Goal: Information Seeking & Learning: Learn about a topic

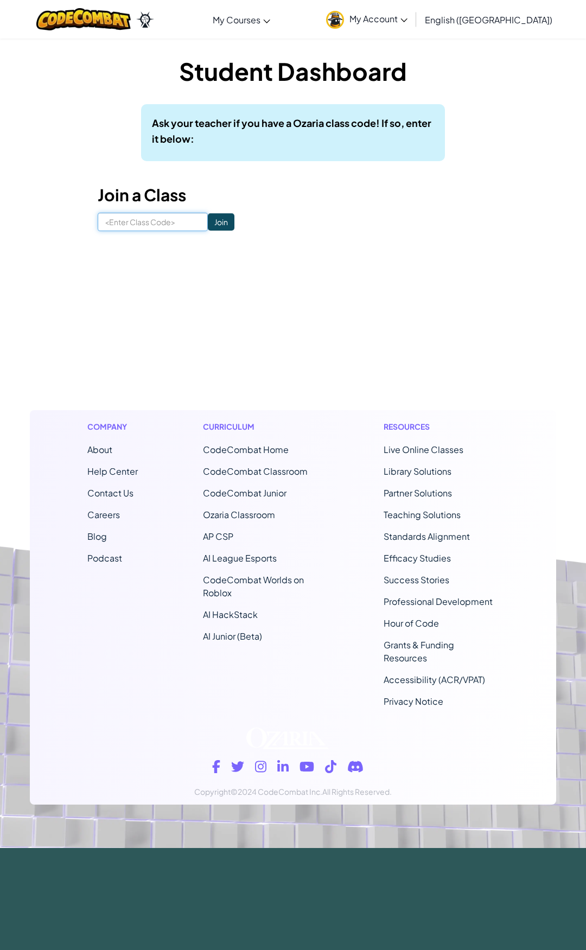
click at [122, 219] on input at bounding box center [153, 222] width 110 height 18
click at [128, 222] on input at bounding box center [153, 222] width 110 height 18
type input "6"
type input "MusicOnlyZoo"
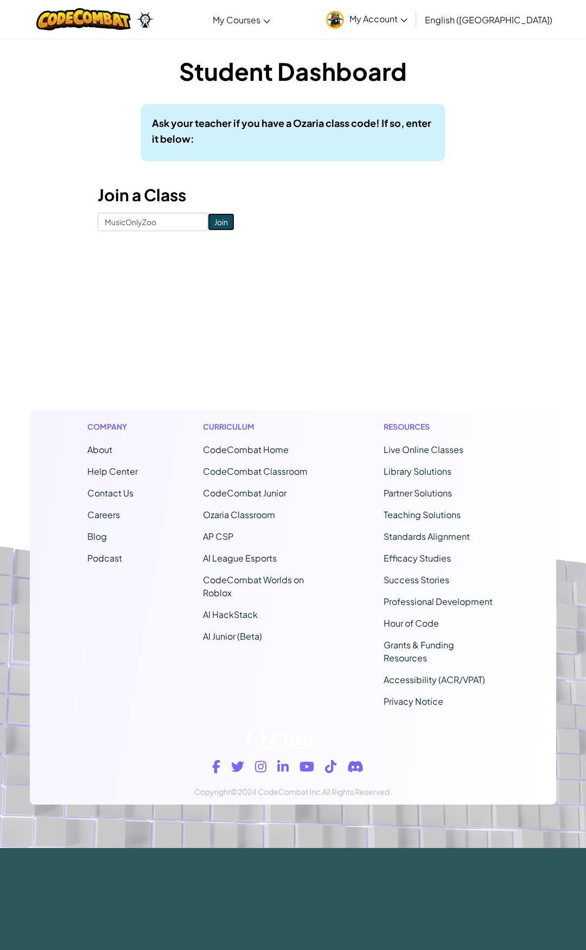
click at [208, 219] on input "Join" at bounding box center [221, 221] width 27 height 17
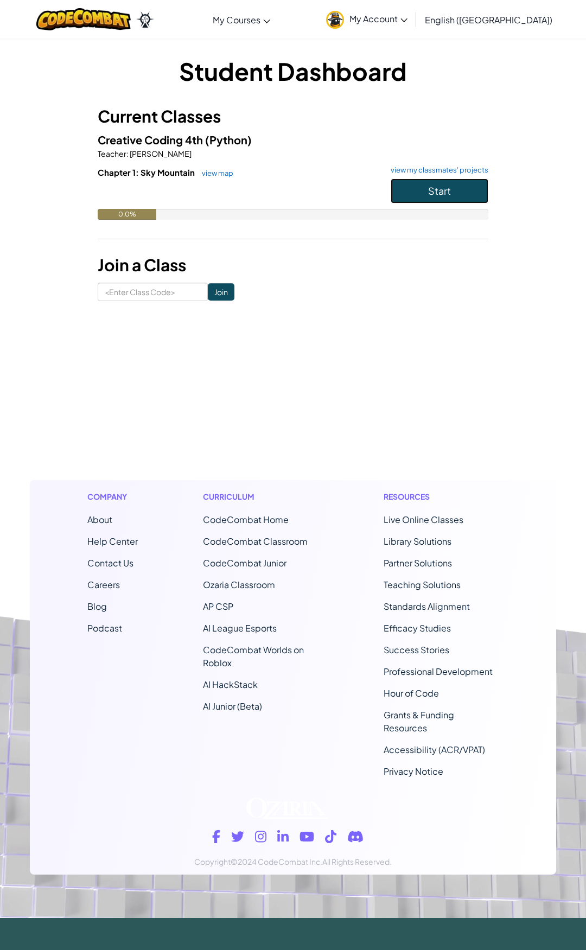
click at [423, 190] on button "Start" at bounding box center [440, 191] width 98 height 25
drag, startPoint x: 399, startPoint y: 160, endPoint x: 409, endPoint y: 177, distance: 19.9
drag, startPoint x: 409, startPoint y: 177, endPoint x: 369, endPoint y: 159, distance: 43.2
click at [369, 159] on div "Creative Coding 4th (Python) Teacher : [PERSON_NAME] Chapter 1: Sky Mountain vi…" at bounding box center [293, 183] width 391 height 105
click at [412, 198] on button "Start" at bounding box center [440, 191] width 98 height 25
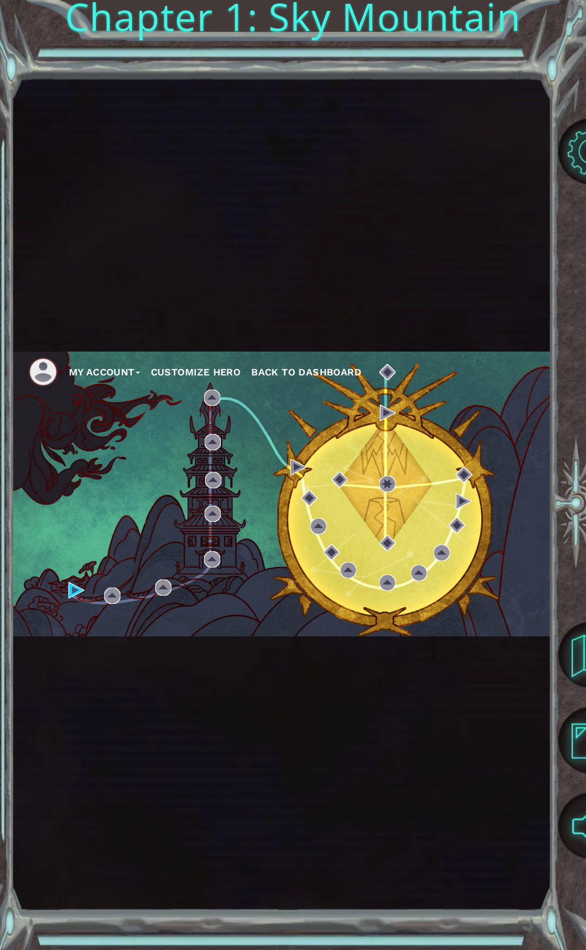
drag, startPoint x: 408, startPoint y: 217, endPoint x: 402, endPoint y: 682, distance: 465.0
click at [402, 682] on div "My Account Customize Hero Back to Dashboard" at bounding box center [281, 494] width 539 height 836
click at [70, 589] on img at bounding box center [76, 590] width 16 height 16
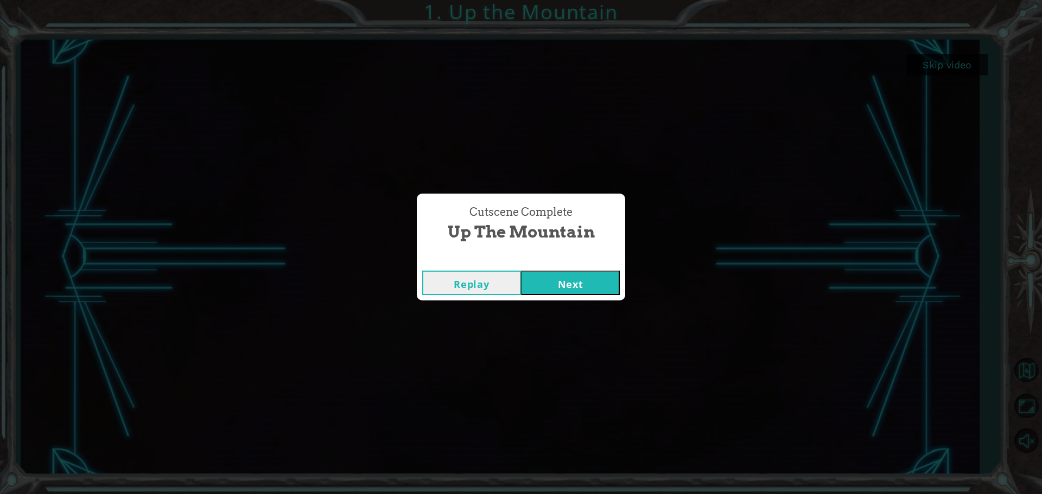
click at [584, 284] on button "Next" at bounding box center [570, 283] width 99 height 24
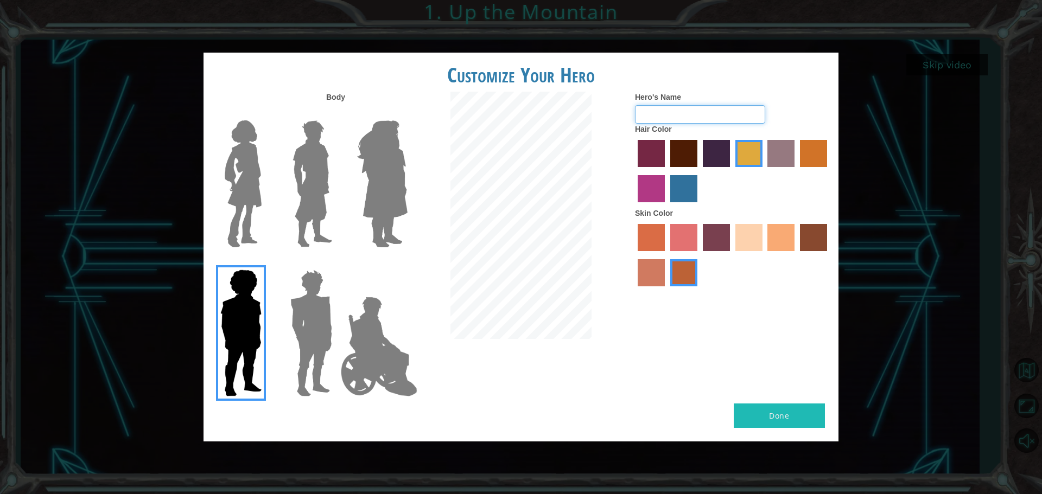
click at [585, 116] on input "Hero's Name" at bounding box center [700, 114] width 130 height 18
type input "Lebron"
click at [585, 158] on label "maroon hair color" at bounding box center [683, 153] width 27 height 27
click at [585, 171] on input "maroon hair color" at bounding box center [666, 171] width 0 height 0
click at [585, 243] on label "tacao skin color" at bounding box center [780, 237] width 27 height 27
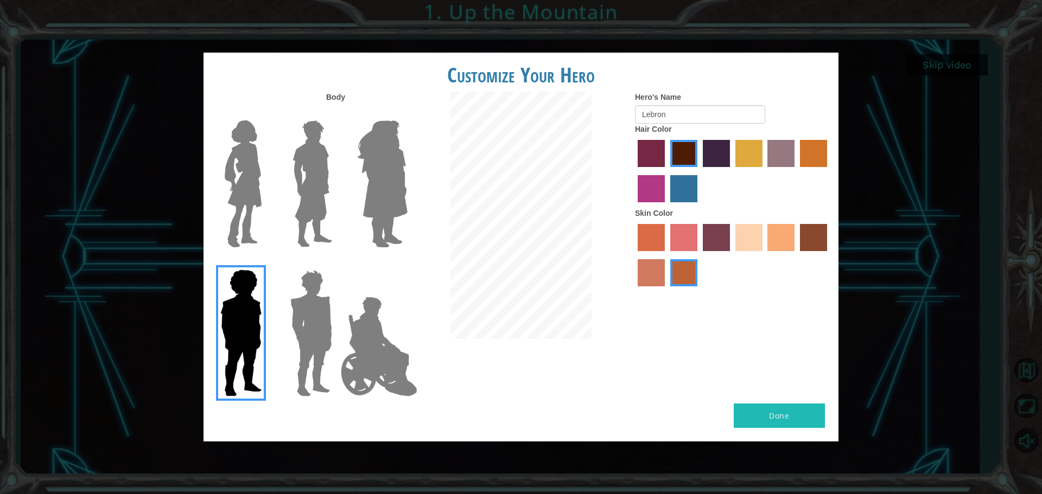
click at [585, 255] on input "tacao skin color" at bounding box center [764, 255] width 0 height 0
click at [321, 159] on img at bounding box center [312, 184] width 48 height 136
click at [336, 113] on input "Hero Lars" at bounding box center [336, 113] width 0 height 0
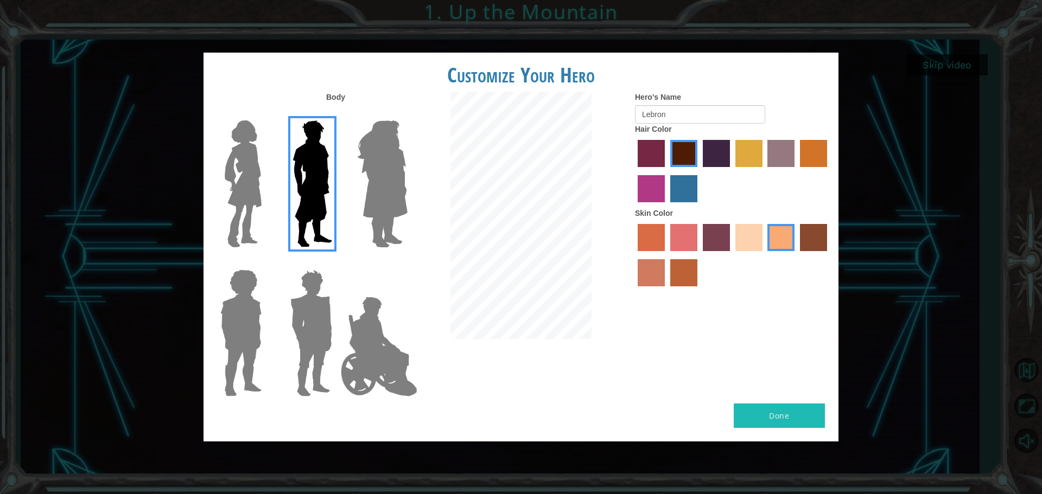
click at [382, 174] on img at bounding box center [382, 184] width 59 height 136
click at [407, 113] on input "Hero Amethyst" at bounding box center [407, 113] width 0 height 0
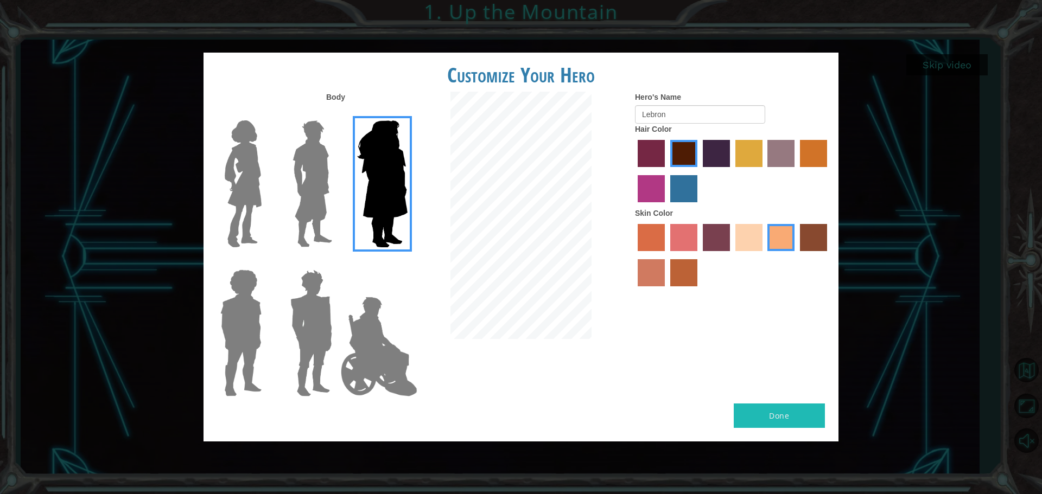
click at [259, 174] on img at bounding box center [243, 184] width 46 height 136
click at [266, 113] on input "Hero Connie" at bounding box center [266, 113] width 0 height 0
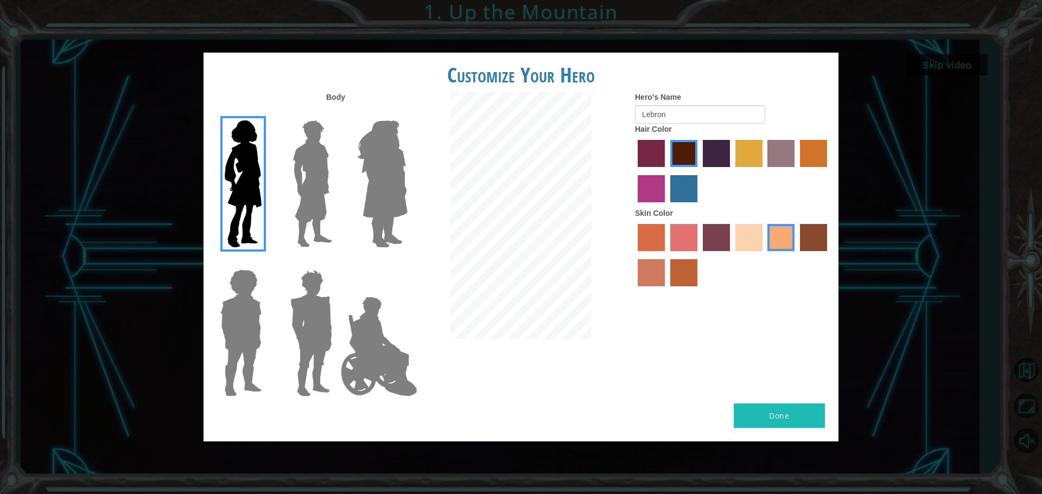
click at [314, 184] on img at bounding box center [312, 184] width 48 height 136
click at [336, 113] on input "Hero Lars" at bounding box center [336, 113] width 0 height 0
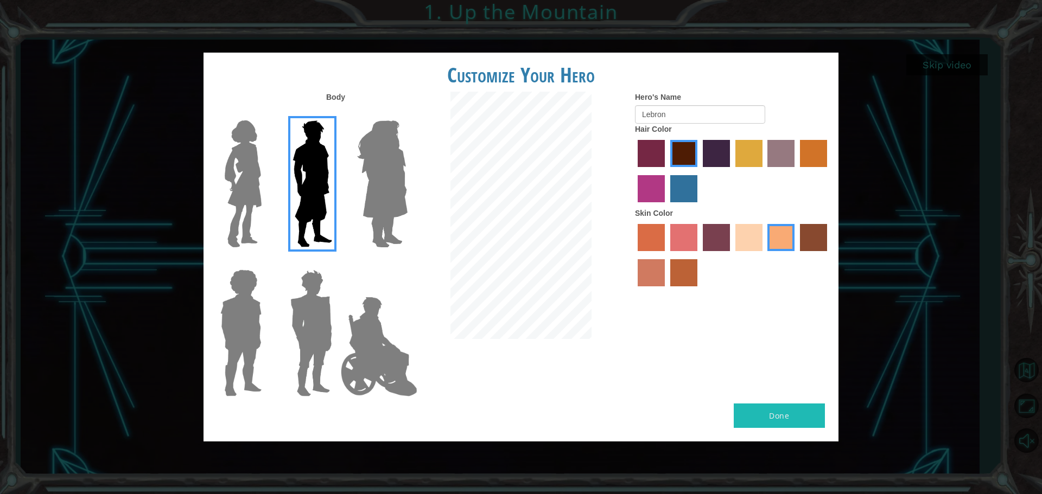
click at [585, 243] on label "sandy beach skin color" at bounding box center [748, 237] width 27 height 27
click at [585, 255] on input "sandy beach skin color" at bounding box center [731, 255] width 0 height 0
click at [585, 236] on label "tacao skin color" at bounding box center [780, 237] width 27 height 27
click at [585, 255] on input "tacao skin color" at bounding box center [764, 255] width 0 height 0
click at [585, 162] on label "bazaar hair color" at bounding box center [780, 153] width 27 height 27
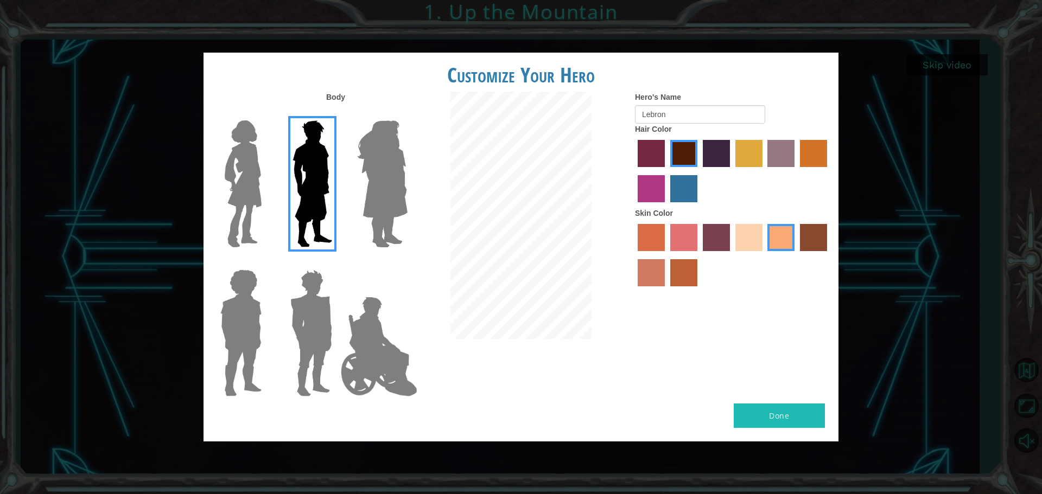
click at [585, 171] on input "bazaar hair color" at bounding box center [764, 171] width 0 height 0
click at [585, 147] on label "maroon hair color" at bounding box center [683, 153] width 27 height 27
click at [585, 171] on input "maroon hair color" at bounding box center [666, 171] width 0 height 0
click at [397, 206] on img at bounding box center [382, 184] width 59 height 136
click at [407, 113] on input "Hero Amethyst" at bounding box center [407, 113] width 0 height 0
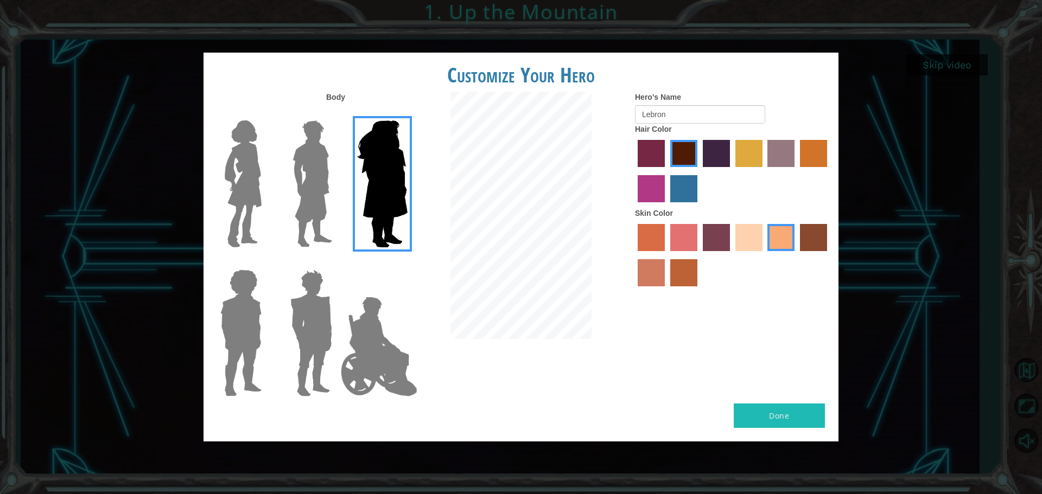
click at [316, 343] on img at bounding box center [311, 333] width 50 height 136
click at [336, 263] on input "Hero Garnet" at bounding box center [336, 263] width 0 height 0
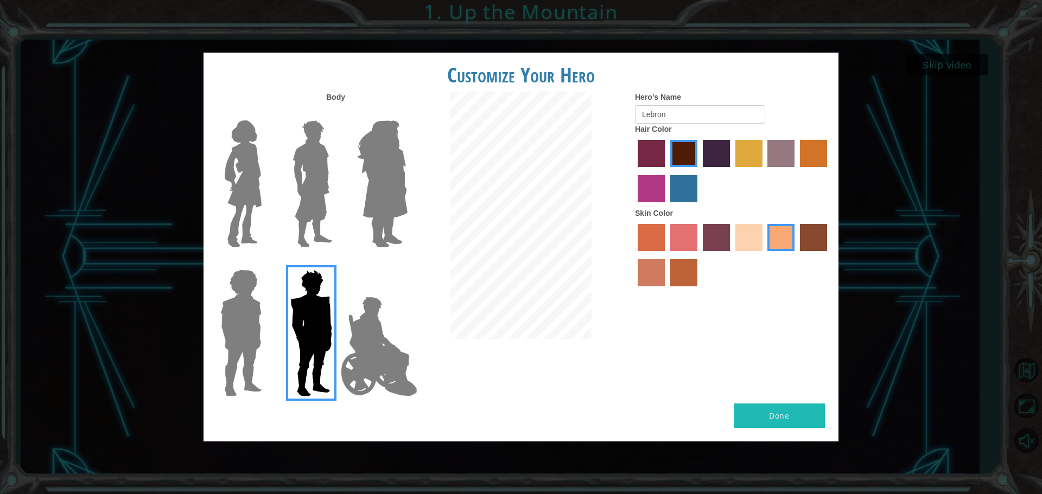
click at [314, 189] on img at bounding box center [312, 184] width 48 height 136
click at [336, 113] on input "Hero Lars" at bounding box center [336, 113] width 0 height 0
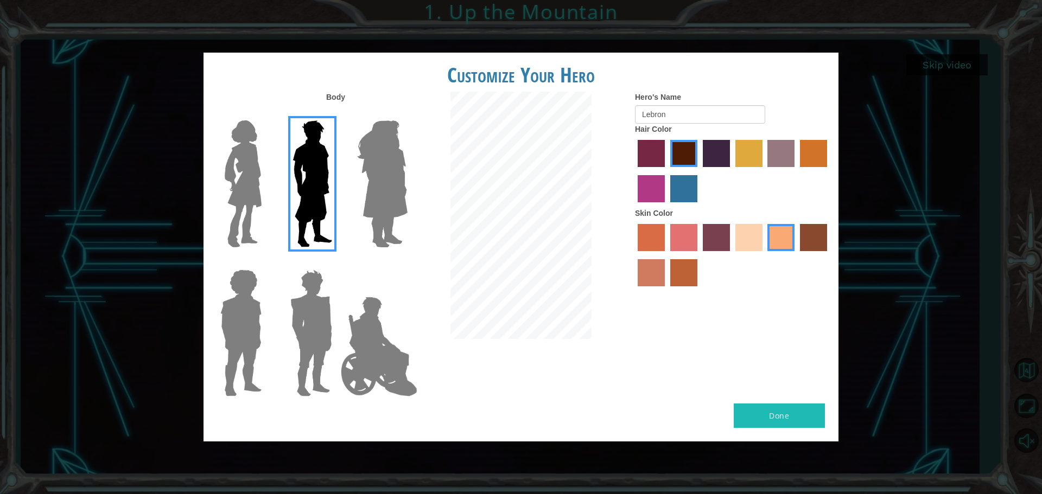
click at [385, 346] on img at bounding box center [378, 346] width 85 height 109
click at [407, 263] on input "Hero Jamie" at bounding box center [407, 263] width 0 height 0
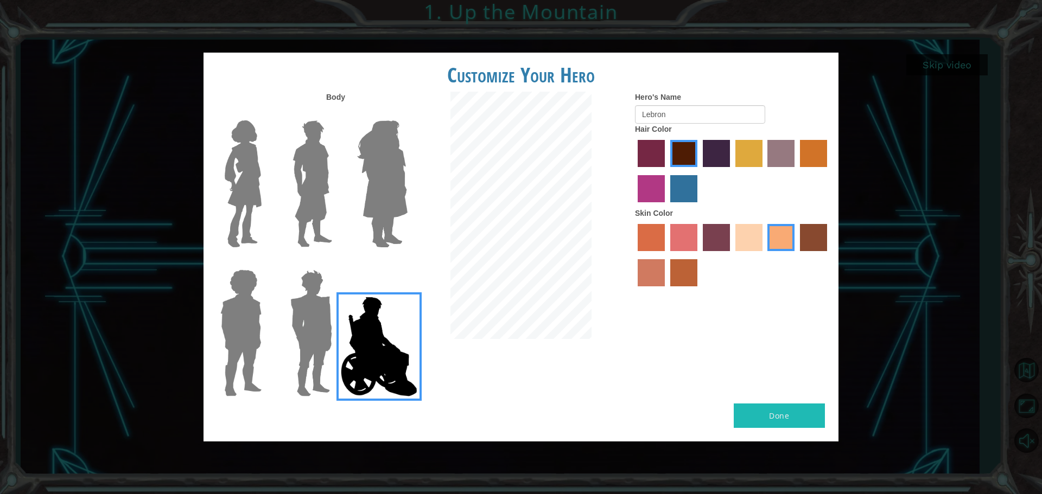
click at [307, 176] on img at bounding box center [312, 184] width 48 height 136
click at [336, 113] on input "Hero Lars" at bounding box center [336, 113] width 0 height 0
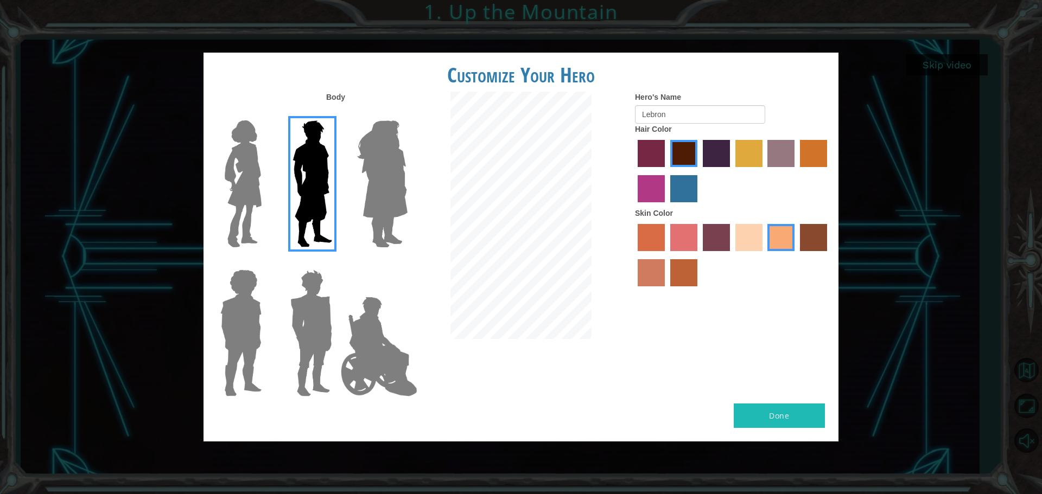
click at [585, 423] on button "Done" at bounding box center [779, 416] width 91 height 24
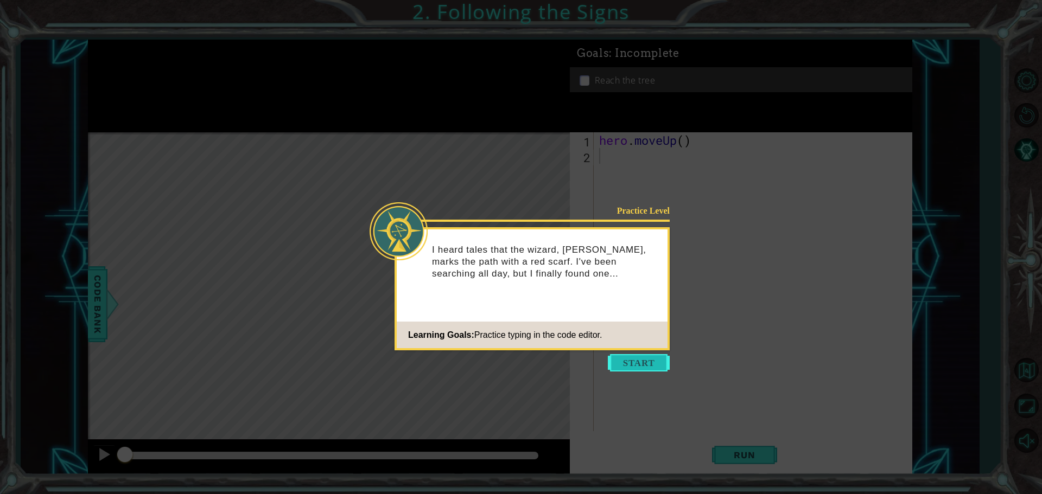
click at [585, 361] on button "Start" at bounding box center [639, 362] width 62 height 17
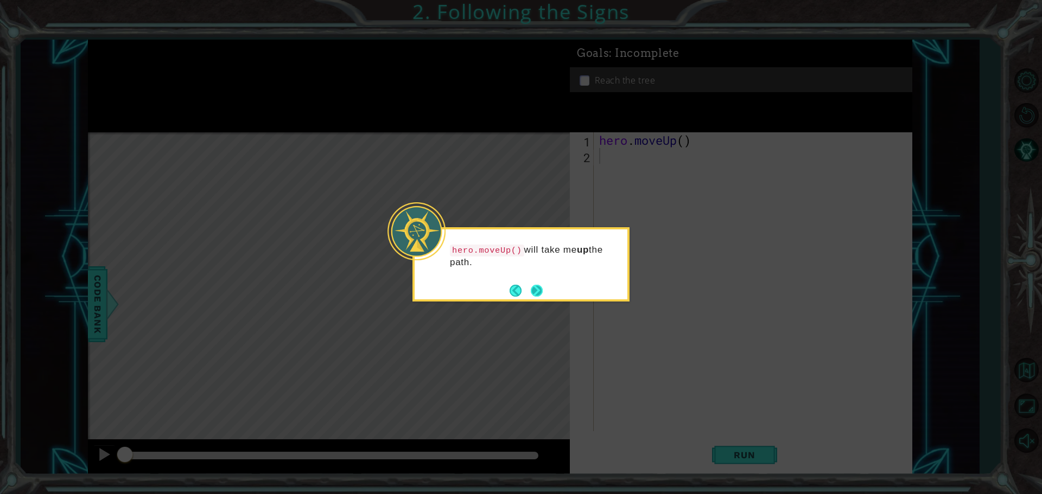
click at [541, 286] on button "Next" at bounding box center [537, 291] width 20 height 20
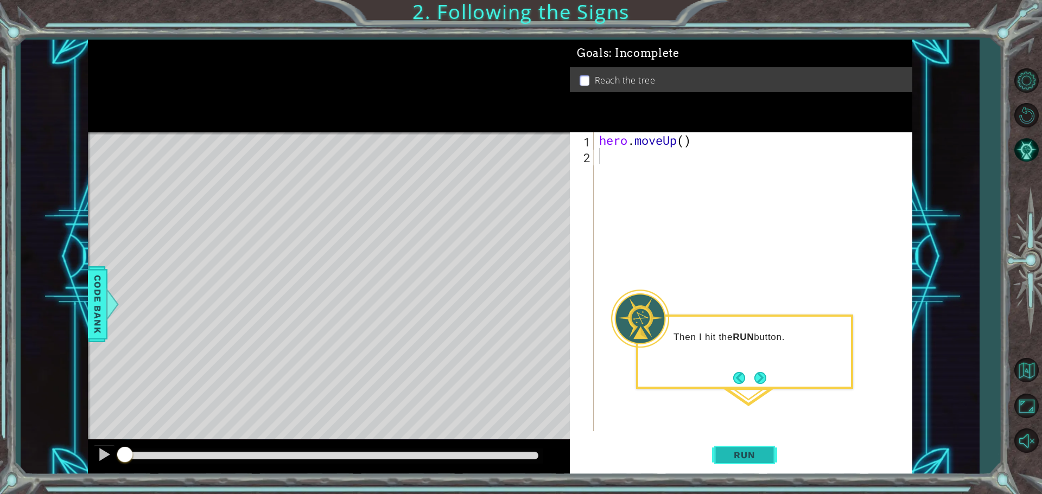
click at [585, 447] on button "Run" at bounding box center [744, 455] width 65 height 34
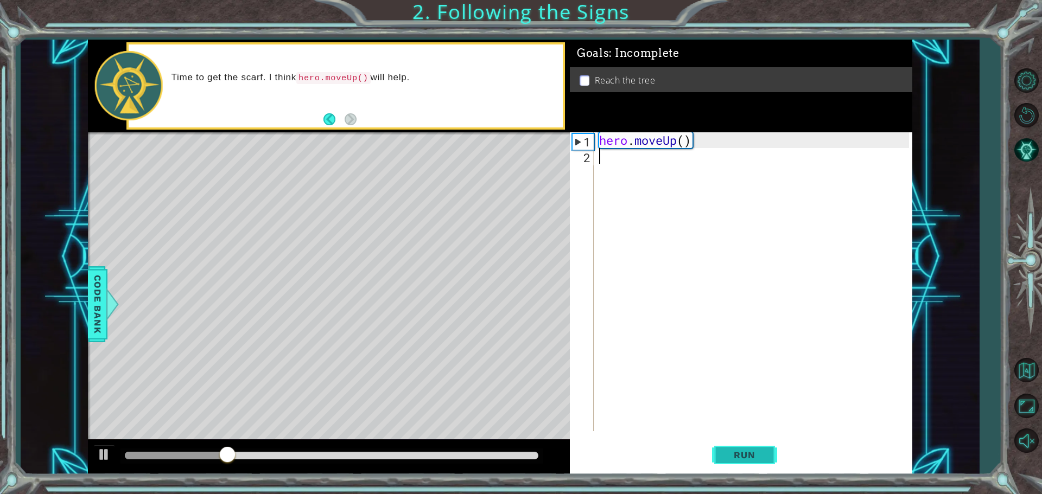
click at [585, 447] on button "Run" at bounding box center [744, 455] width 65 height 34
click at [585, 138] on div "hero . moveUp ( )" at bounding box center [755, 297] width 317 height 330
type textarea "hero.moveUp(2)"
click at [585, 458] on span "Run" at bounding box center [744, 455] width 43 height 11
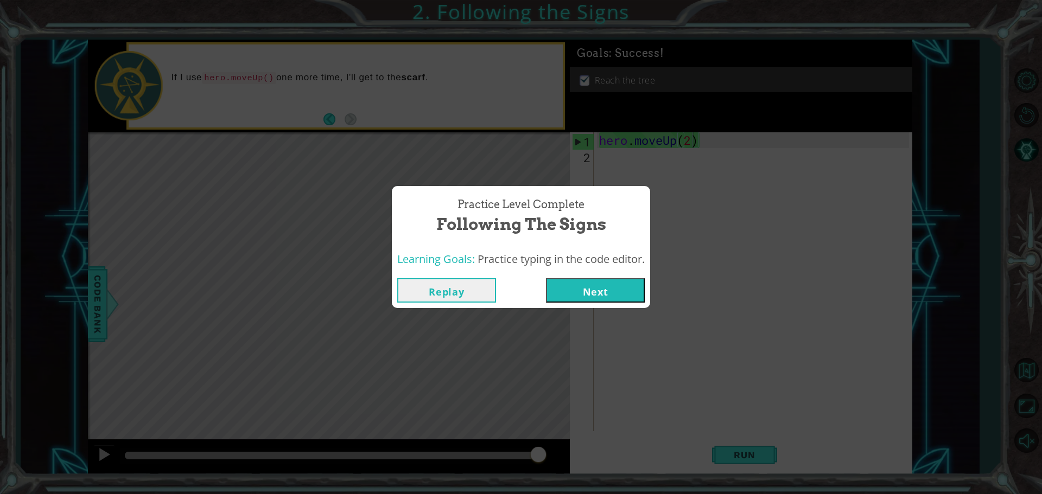
click at [585, 290] on button "Next" at bounding box center [595, 290] width 99 height 24
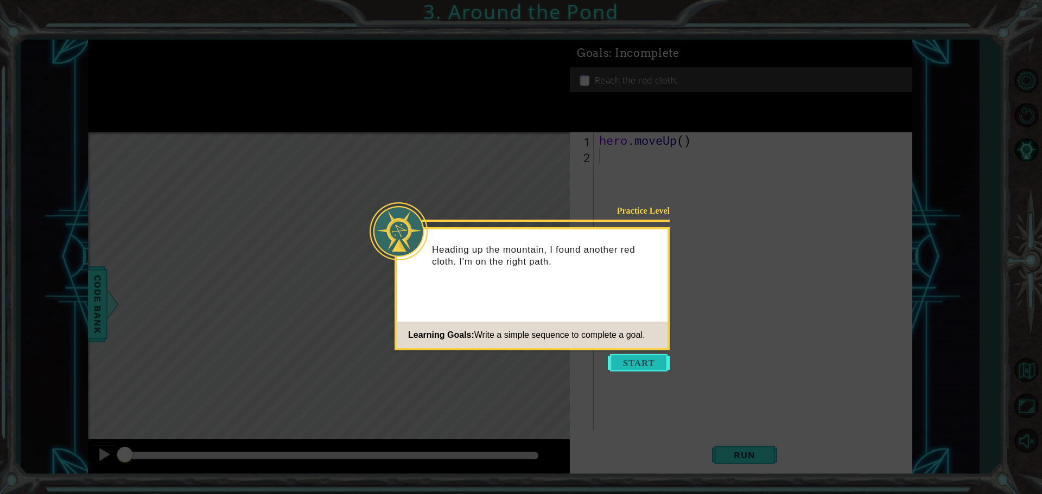
click at [585, 356] on button "Start" at bounding box center [639, 362] width 62 height 17
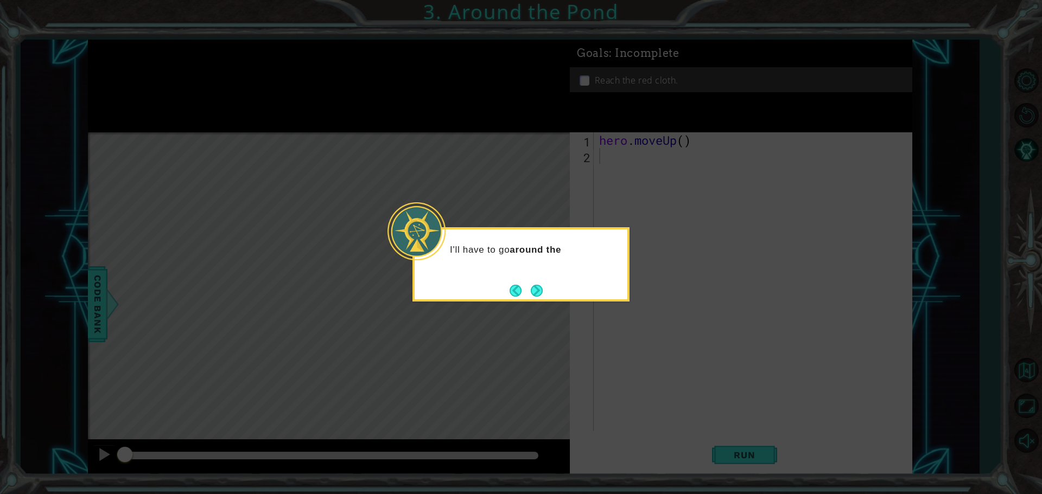
click at [585, 423] on icon at bounding box center [521, 247] width 1042 height 494
click at [585, 387] on icon at bounding box center [521, 247] width 1042 height 494
click at [538, 286] on button "Next" at bounding box center [536, 290] width 15 height 15
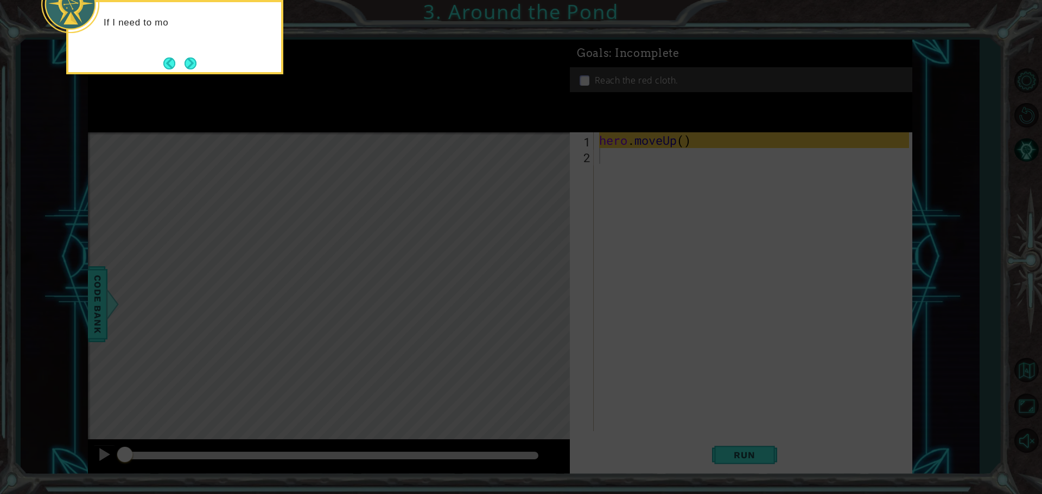
click at [585, 302] on icon at bounding box center [521, 74] width 1042 height 840
click at [585, 148] on icon at bounding box center [521, 74] width 1042 height 840
click at [192, 67] on button "Next" at bounding box center [190, 63] width 14 height 14
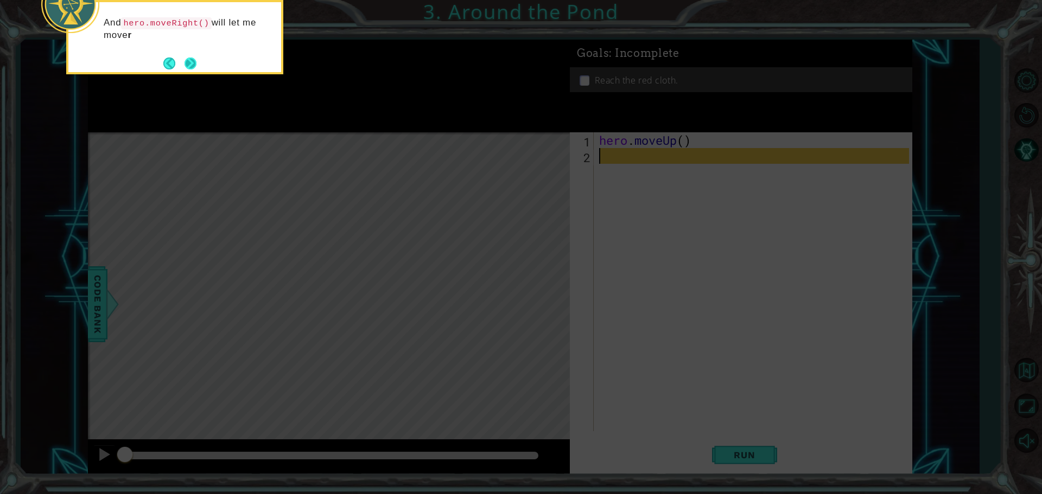
click at [197, 62] on button "Next" at bounding box center [190, 63] width 12 height 12
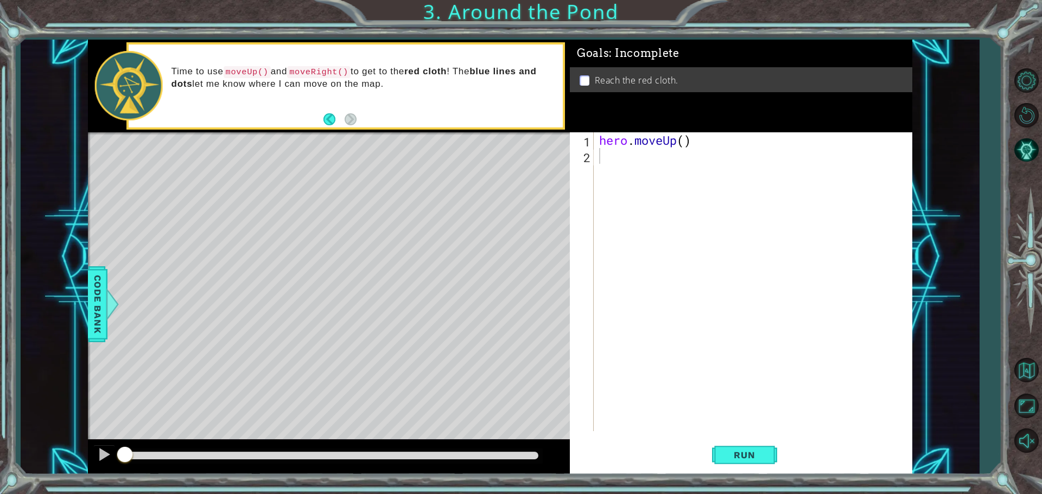
drag, startPoint x: 325, startPoint y: 69, endPoint x: 343, endPoint y: 95, distance: 31.2
click at [342, 95] on div "Time to use moveUp() and moveRight() to get to the red cloth ! The blue lines a…" at bounding box center [363, 85] width 399 height 51
click at [585, 143] on div "hero . moveUp ( )" at bounding box center [755, 297] width 317 height 330
type textarea "hero.moveUp(2)"
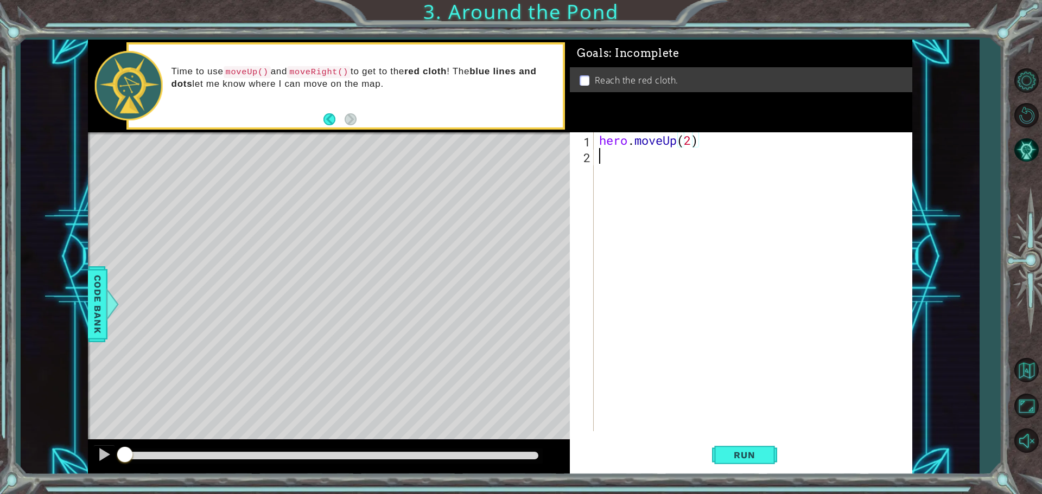
click at [585, 226] on div "hero . moveUp ( 2 )" at bounding box center [755, 297] width 317 height 330
click at [585, 458] on span "Run" at bounding box center [744, 455] width 43 height 11
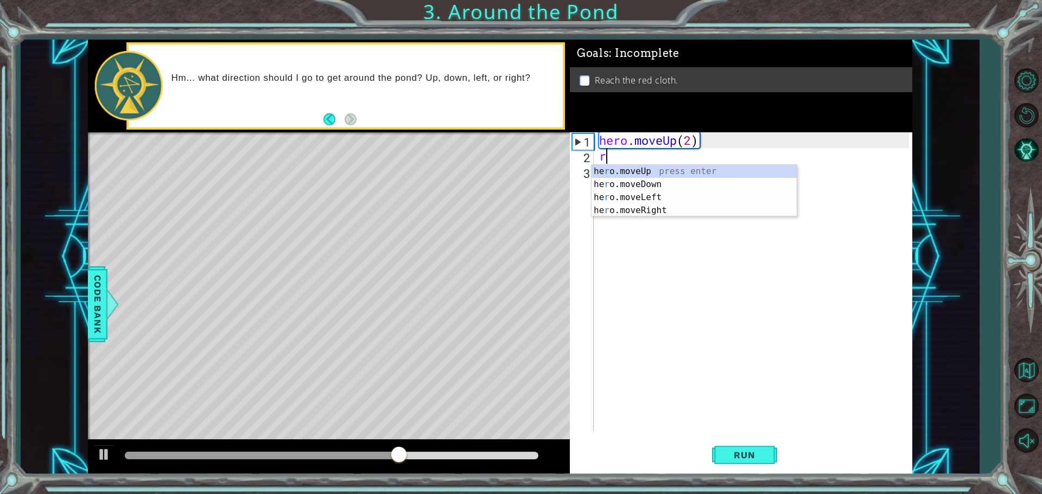
type textarea "ri"
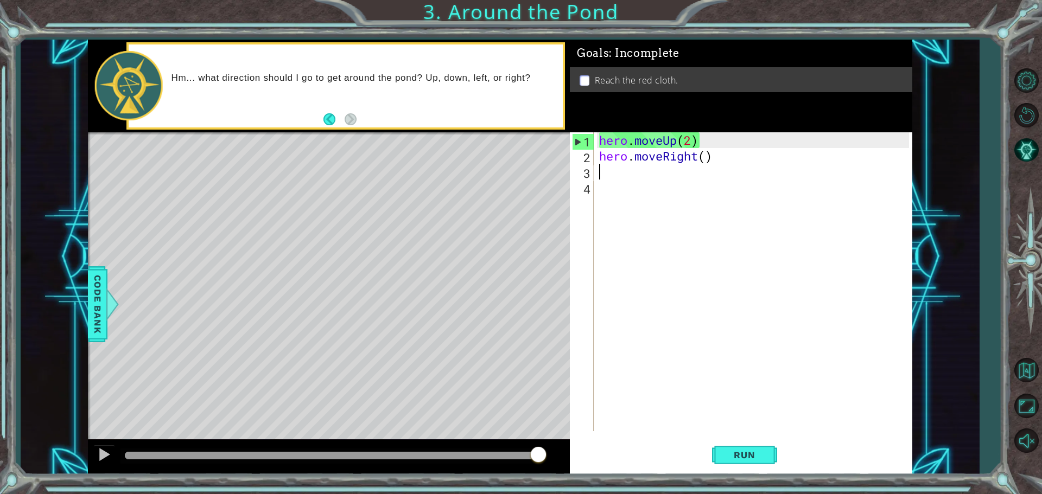
click at [585, 160] on div "hero . moveUp ( 2 ) hero . moveRight ( )" at bounding box center [755, 297] width 317 height 330
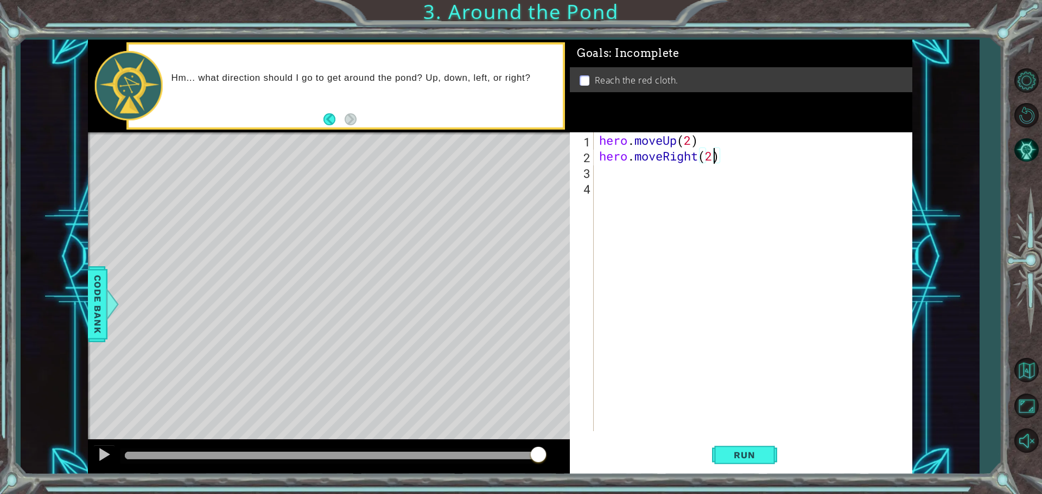
scroll to position [0, 5]
type textarea "hero.moveRight(1)"
click at [585, 165] on div "hero . moveUp ( 2 ) hero . moveRight ( 1 )" at bounding box center [755, 297] width 317 height 330
type textarea "u"
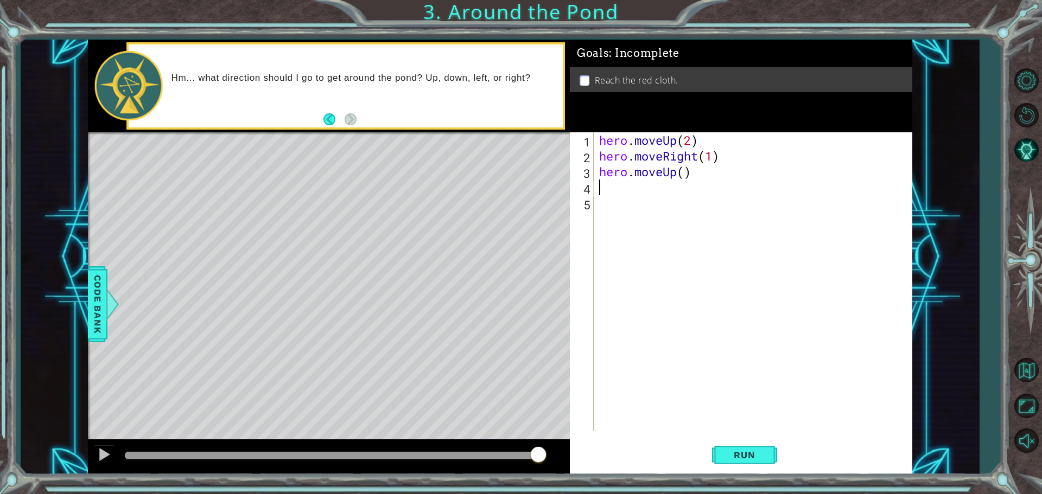
click at [585, 175] on div "hero . moveUp ( 2 ) hero . moveRight ( 1 ) hero . moveUp ( )" at bounding box center [755, 297] width 317 height 330
type textarea "hero.moveUp(1)"
click at [585, 447] on div "Run" at bounding box center [744, 455] width 342 height 34
click at [585, 449] on button "Run" at bounding box center [744, 455] width 65 height 34
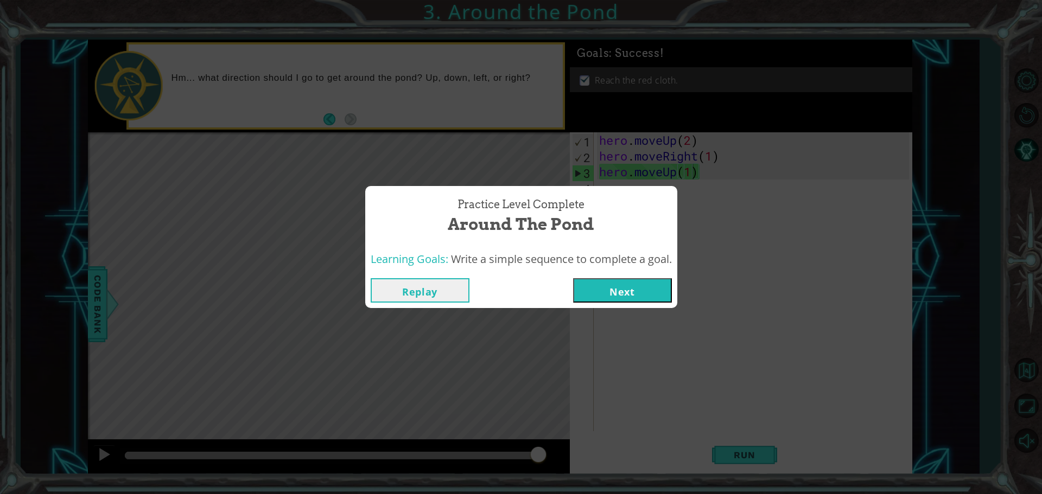
click at [585, 290] on button "Next" at bounding box center [622, 290] width 99 height 24
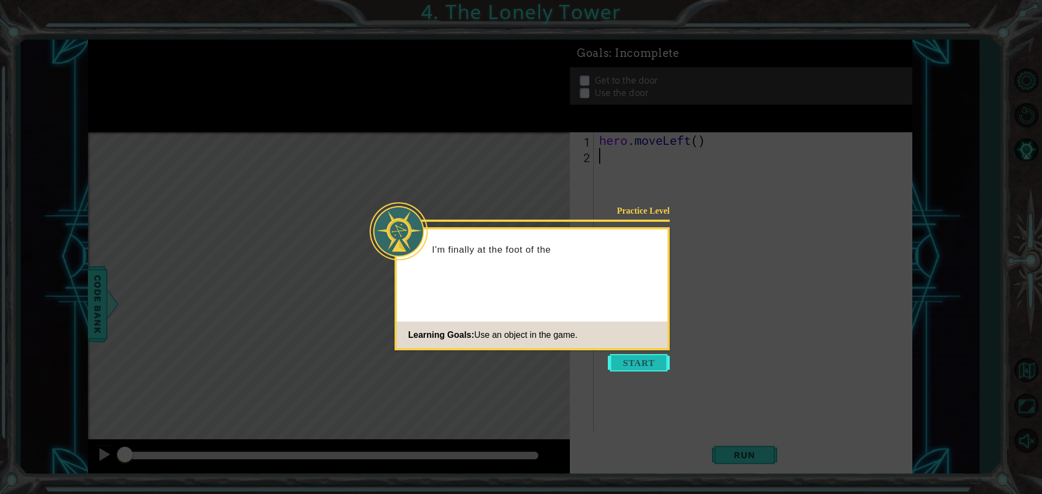
click at [585, 362] on button "Start" at bounding box center [639, 362] width 62 height 17
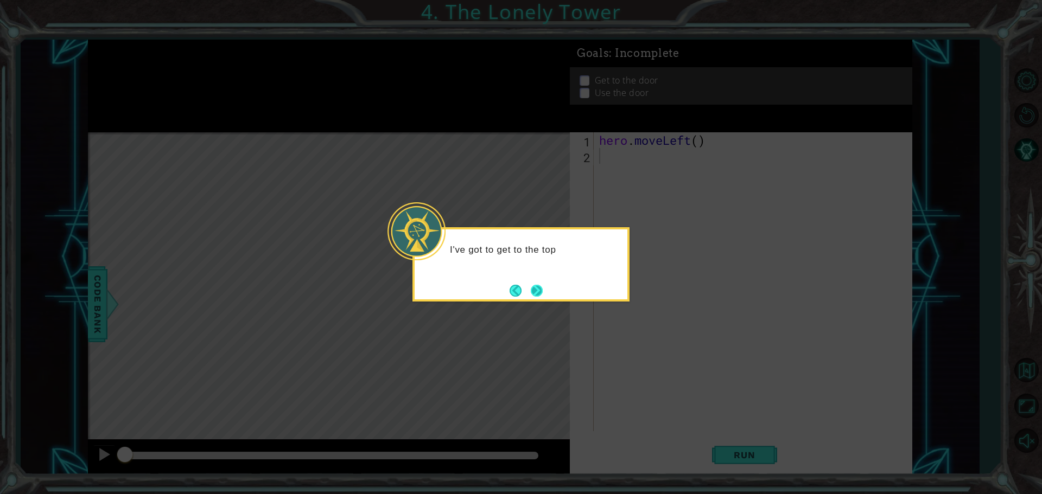
click at [538, 291] on button "Next" at bounding box center [536, 290] width 13 height 13
click at [538, 291] on button "Next" at bounding box center [537, 291] width 12 height 12
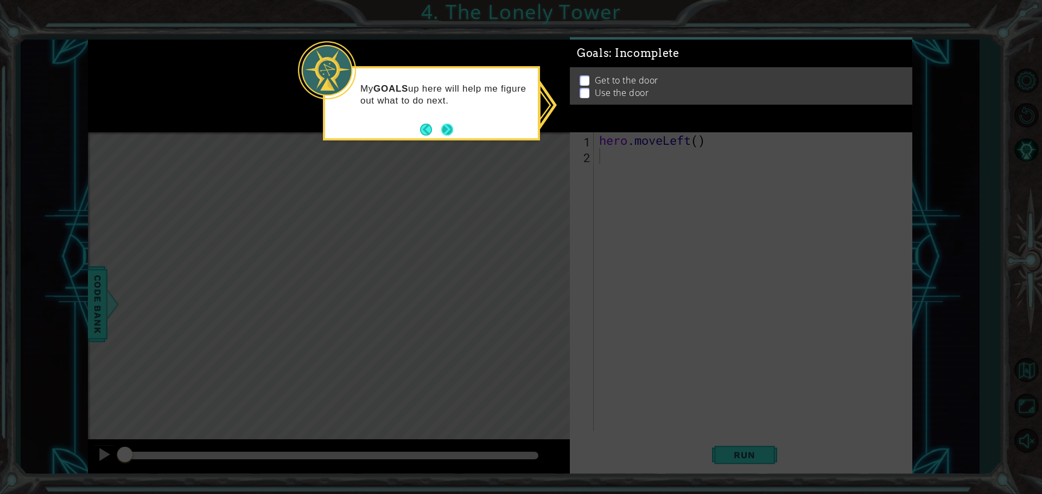
click at [445, 125] on button "Next" at bounding box center [446, 129] width 17 height 17
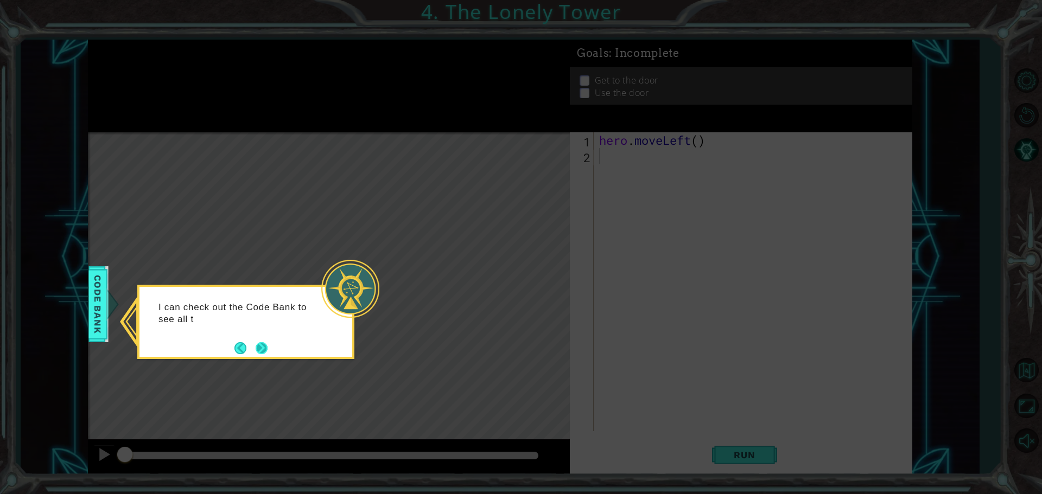
click at [265, 350] on button "Next" at bounding box center [262, 348] width 16 height 16
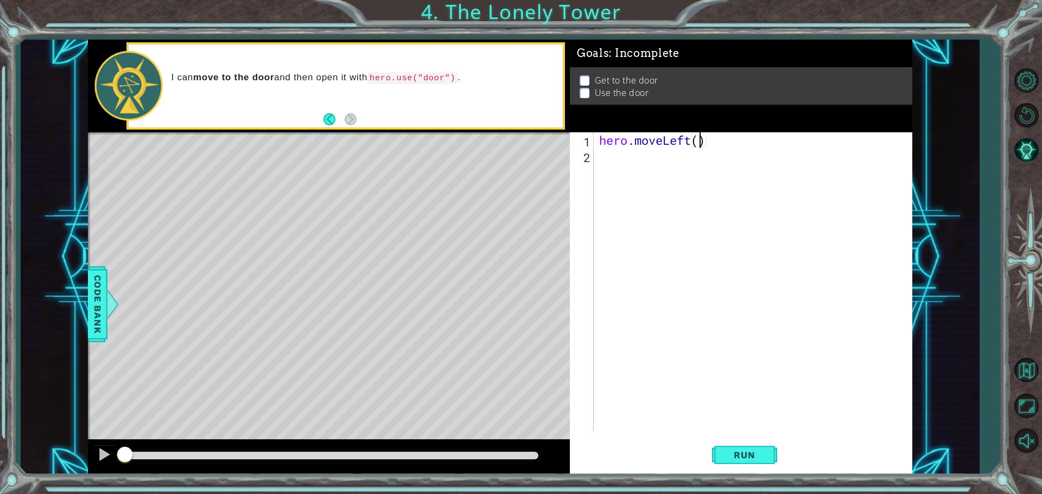
click at [585, 144] on div "hero . moveLeft ( )" at bounding box center [755, 297] width 317 height 330
type textarea "hero.moveLeft(2)"
click at [585, 160] on div "hero . moveLeft ( 2 )" at bounding box center [755, 297] width 317 height 330
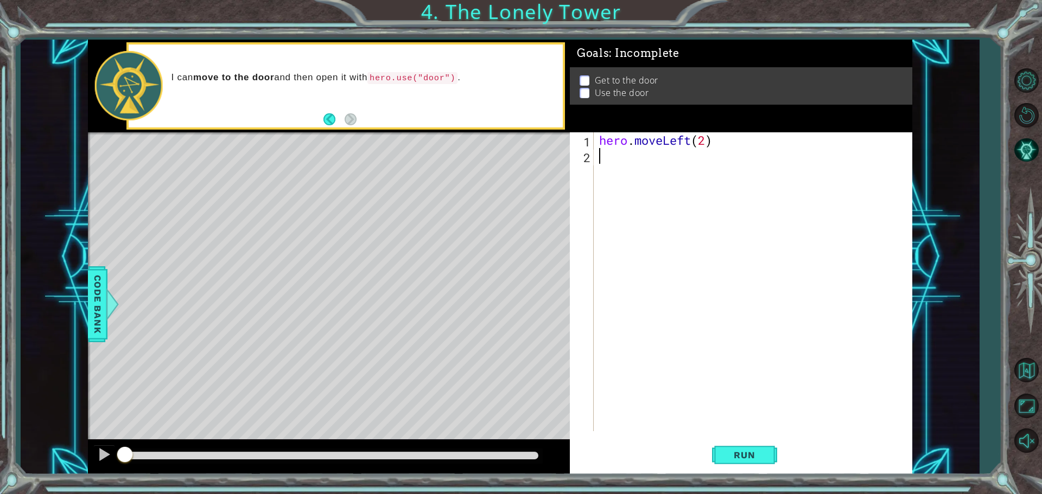
type textarea "u"
click at [585, 156] on div "hero . moveLeft ( 2 ) hero . moveUp ( )" at bounding box center [755, 297] width 317 height 330
type textarea "hero.moveUp(2)"
drag, startPoint x: 620, startPoint y: 186, endPoint x: 619, endPoint y: 179, distance: 7.1
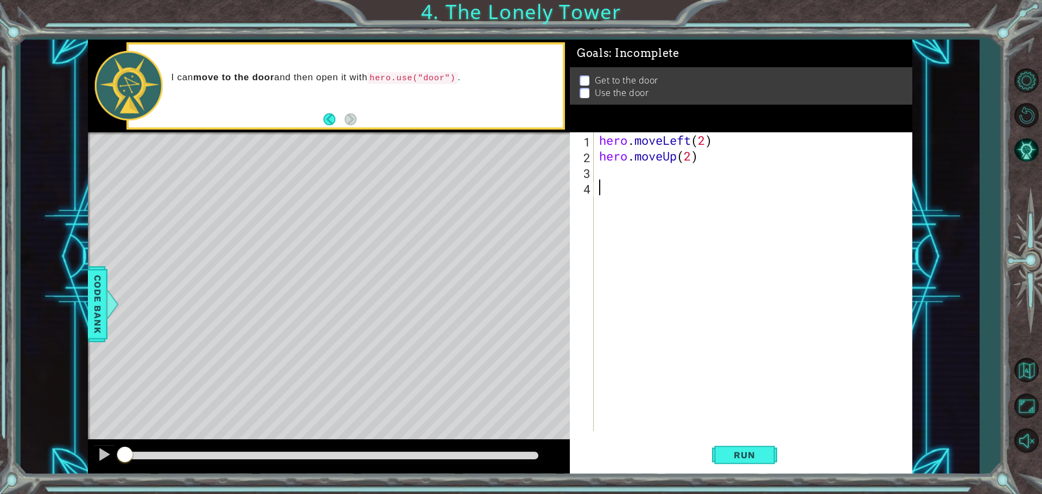
click at [585, 181] on div "hero . moveLeft ( 2 ) hero . moveUp ( 2 )" at bounding box center [755, 297] width 317 height 330
click at [585, 159] on div "2" at bounding box center [583, 158] width 22 height 16
type textarea "hero.moveUp(2)"
drag, startPoint x: 605, startPoint y: 159, endPoint x: 605, endPoint y: 169, distance: 10.3
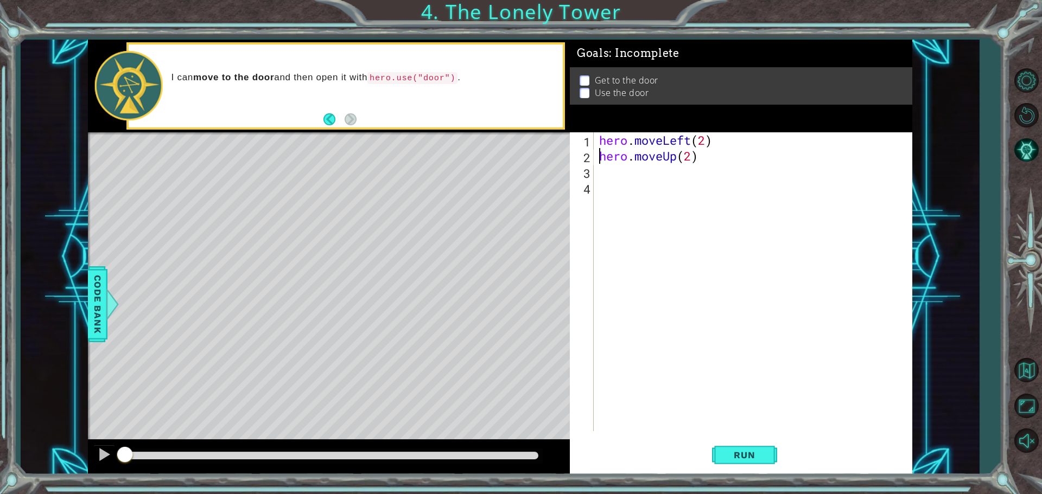
click at [585, 163] on div "hero . moveLeft ( 2 ) hero . moveUp ( 2 )" at bounding box center [755, 297] width 317 height 330
click at [585, 170] on div "hero . moveLeft ( 2 ) hero . moveUp ( 2 )" at bounding box center [755, 297] width 317 height 330
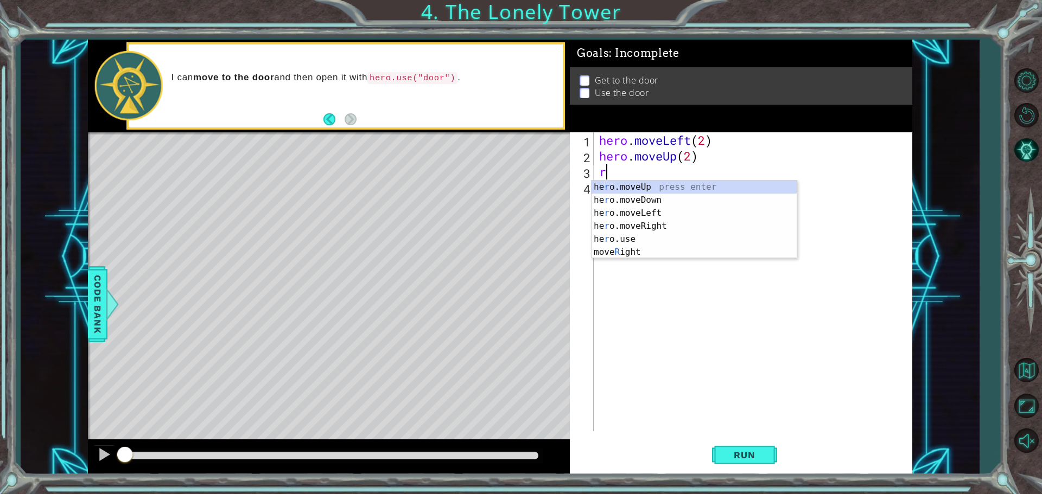
type textarea "ri"
click at [585, 189] on div "hero.move Ri ght press enter" at bounding box center [693, 200] width 205 height 39
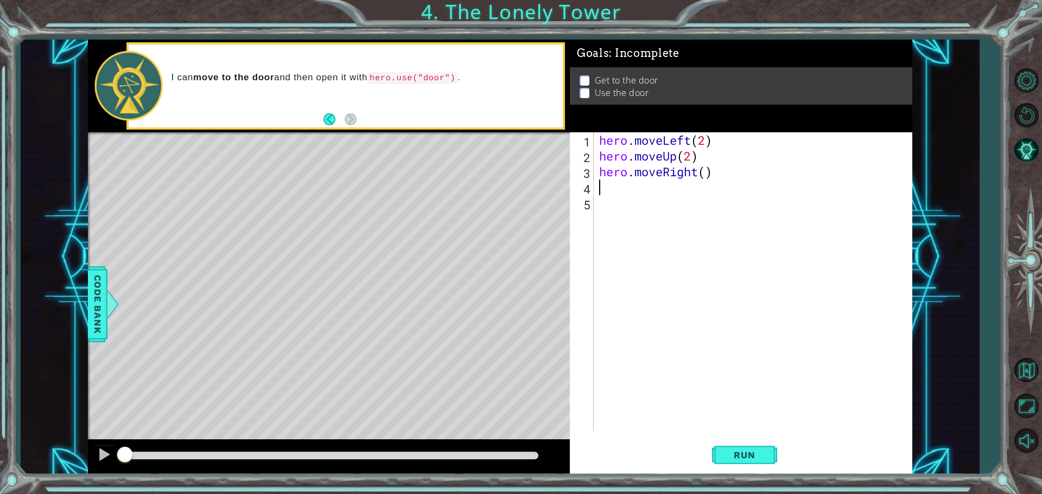
click at [585, 173] on div "hero . moveLeft ( 2 ) hero . moveUp ( 2 ) hero . moveRight ( )" at bounding box center [755, 297] width 317 height 330
type textarea "hero.moveRight(2)"
click at [585, 188] on div "hero . moveLeft ( 2 ) hero . moveUp ( 2 ) hero . moveRight ( 2 )" at bounding box center [755, 297] width 317 height 330
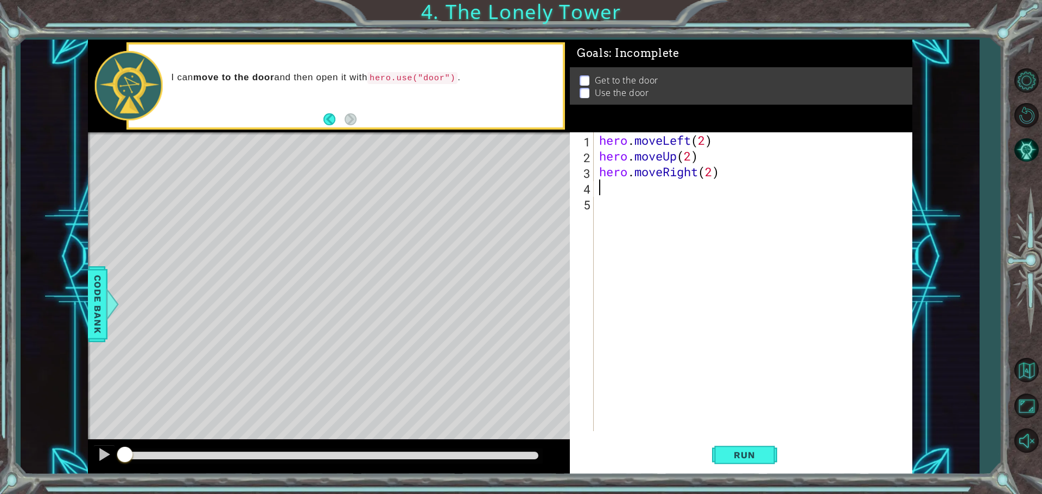
type textarea "d"
click at [585, 200] on div "hero.[PERSON_NAME] own press enter" at bounding box center [693, 215] width 205 height 39
click at [585, 189] on div "hero . moveLeft ( 2 ) hero . moveUp ( 2 ) hero . moveRight ( 2 ) hero . moveDow…" at bounding box center [755, 297] width 317 height 330
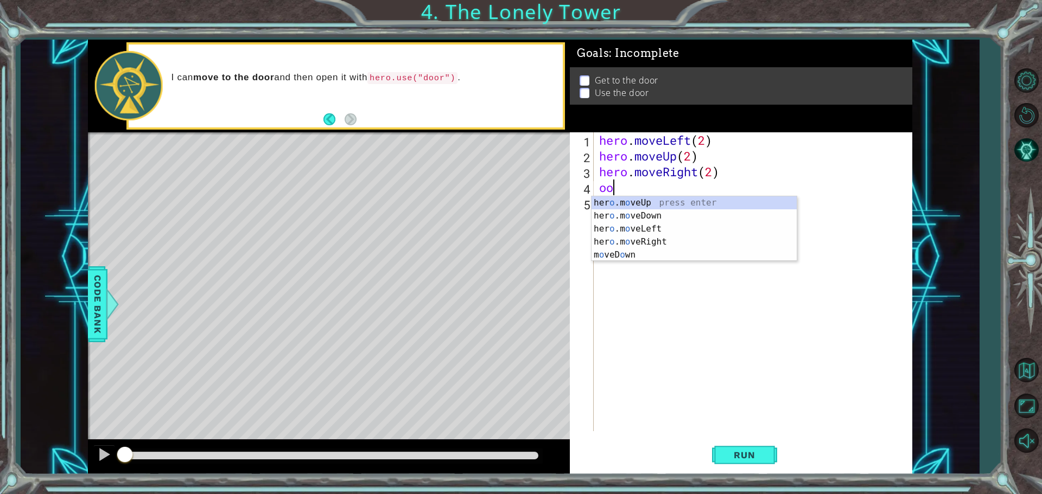
type textarea "o"
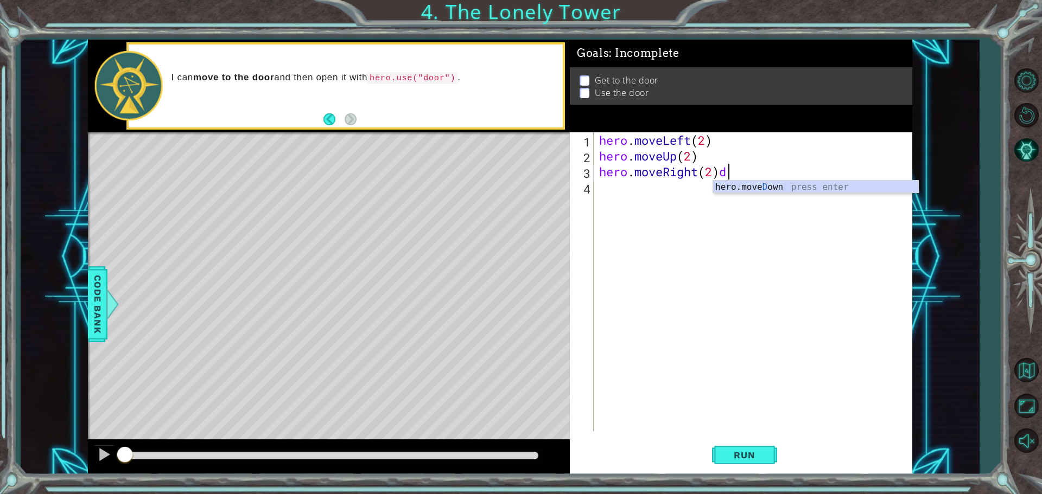
type textarea "hero.moveRight(2)"
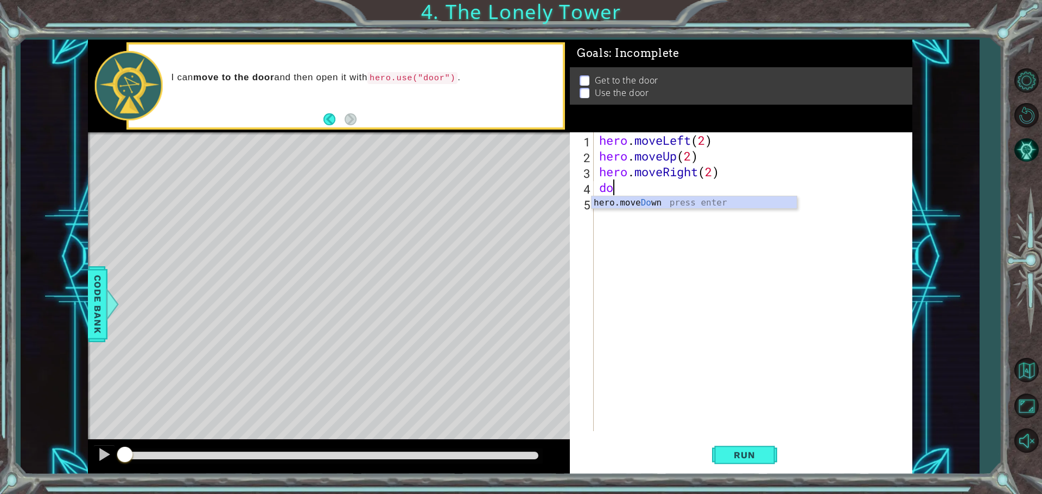
type textarea "d"
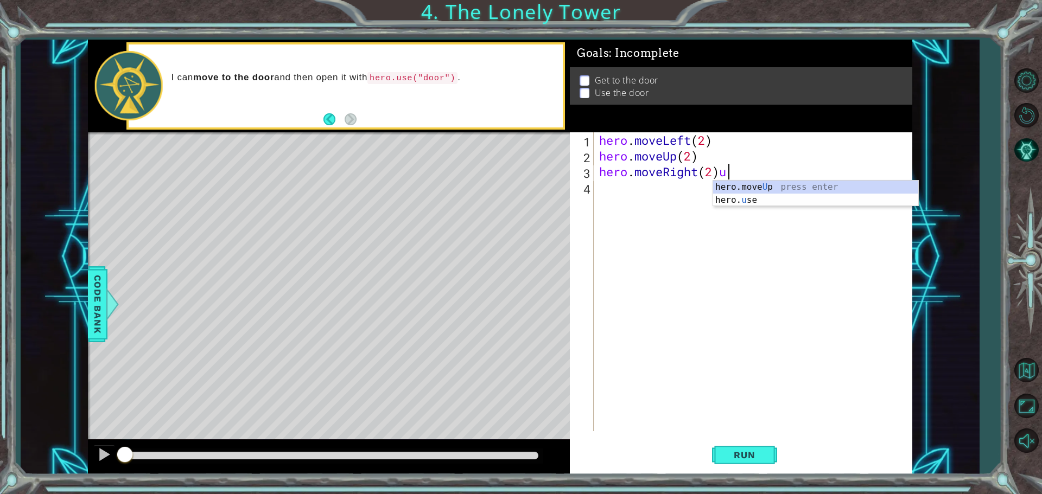
type textarea "hero.moveRight(2)"
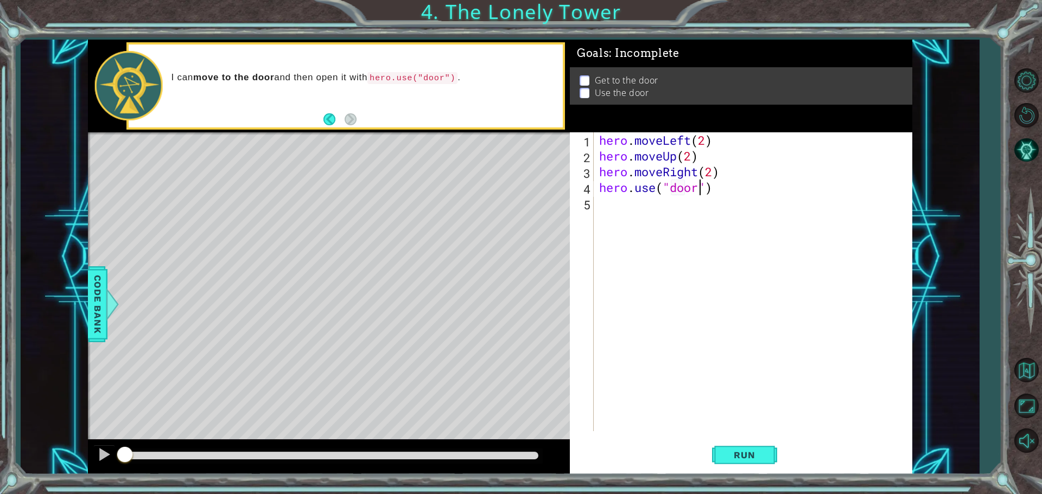
scroll to position [0, 4]
type textarea "hero.use("door")"
click at [585, 458] on span "Run" at bounding box center [744, 455] width 43 height 11
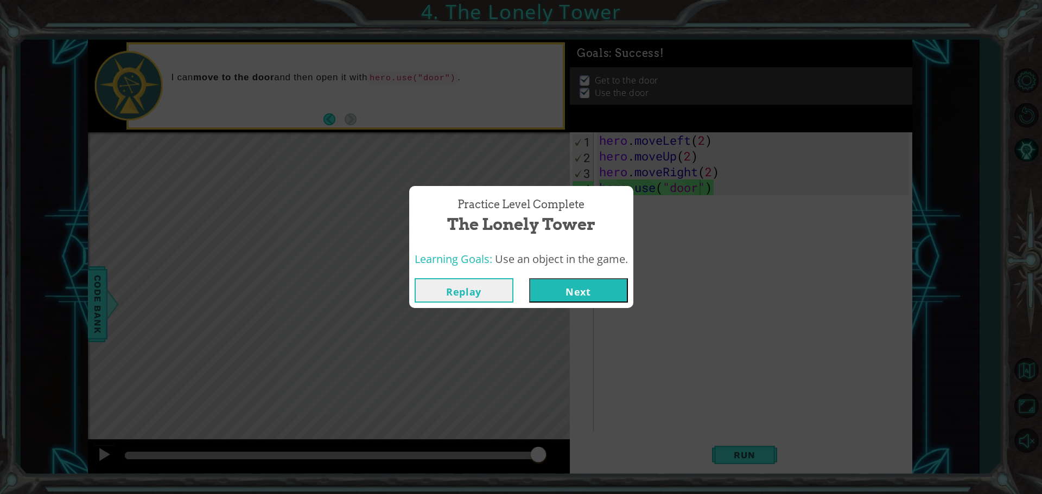
click at [568, 285] on button "Next" at bounding box center [578, 290] width 99 height 24
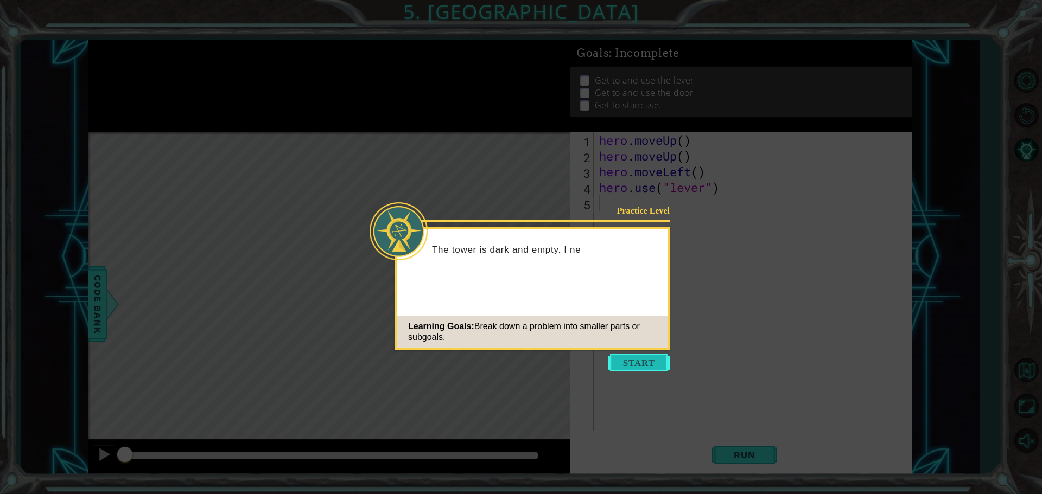
click at [585, 364] on button "Start" at bounding box center [639, 362] width 62 height 17
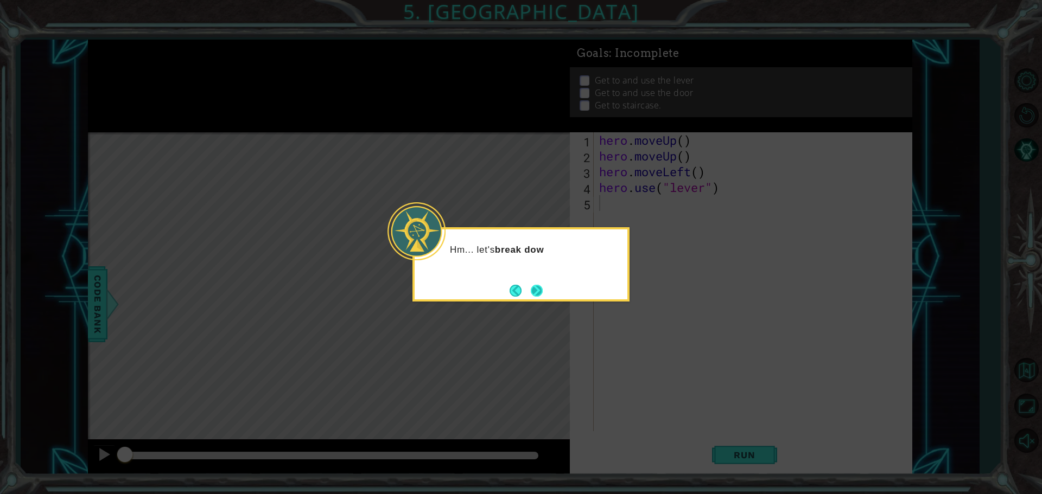
click at [530, 285] on button "Next" at bounding box center [537, 291] width 14 height 14
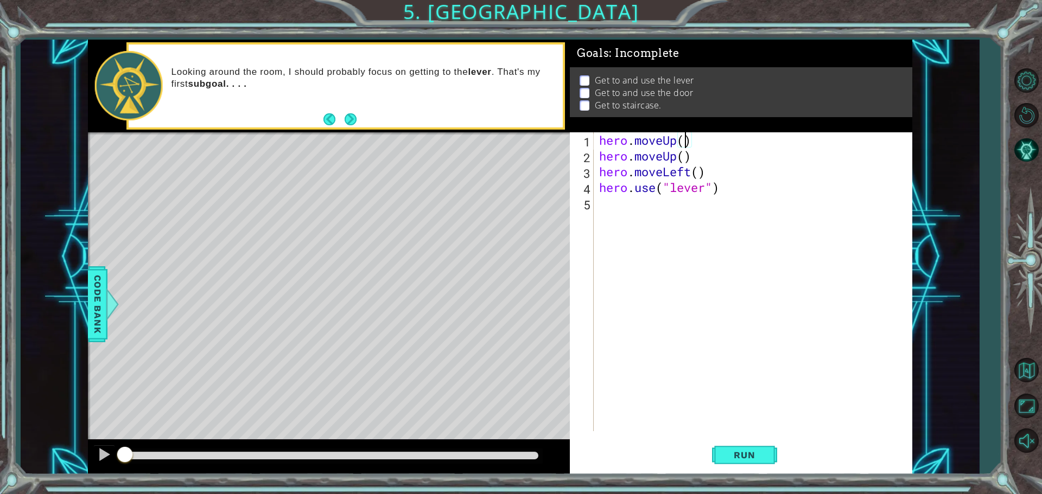
click at [585, 140] on div "hero . moveUp ( ) hero . moveUp ( ) hero . moveLeft ( ) hero . use ( "lever" )" at bounding box center [755, 297] width 317 height 330
drag, startPoint x: 693, startPoint y: 157, endPoint x: 597, endPoint y: 159, distance: 95.5
click at [585, 159] on div "hero . moveUp ( 2 ) hero . moveUp ( ) hero . moveLeft ( ) hero . use ( "lever" )" at bounding box center [755, 297] width 317 height 330
type textarea "hero.moveUp()"
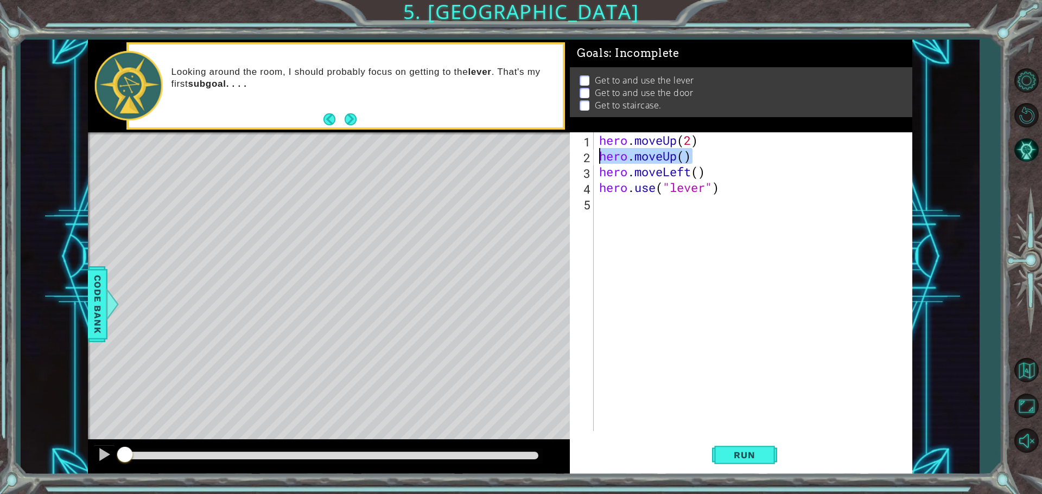
scroll to position [0, 0]
click at [585, 160] on div "hero . moveUp ( 2 ) hero . moveLeft ( ) hero . use ( "lever" )" at bounding box center [755, 297] width 317 height 330
type textarea "hero.moveLeft(1)"
click at [585, 456] on span "Run" at bounding box center [744, 455] width 43 height 11
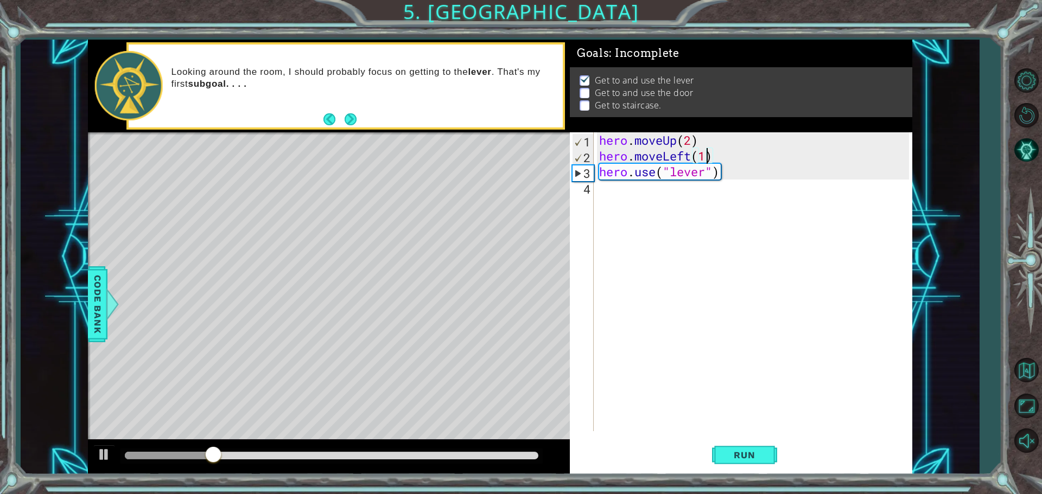
click at [585, 193] on div "hero . moveUp ( 2 ) hero . moveLeft ( 1 ) hero . use ( "lever" )" at bounding box center [755, 297] width 317 height 330
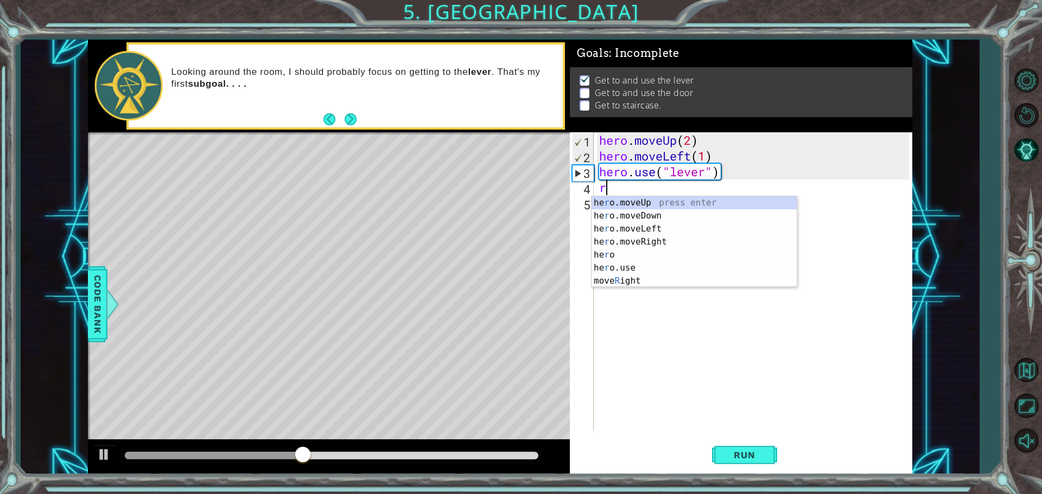
type textarea "ri"
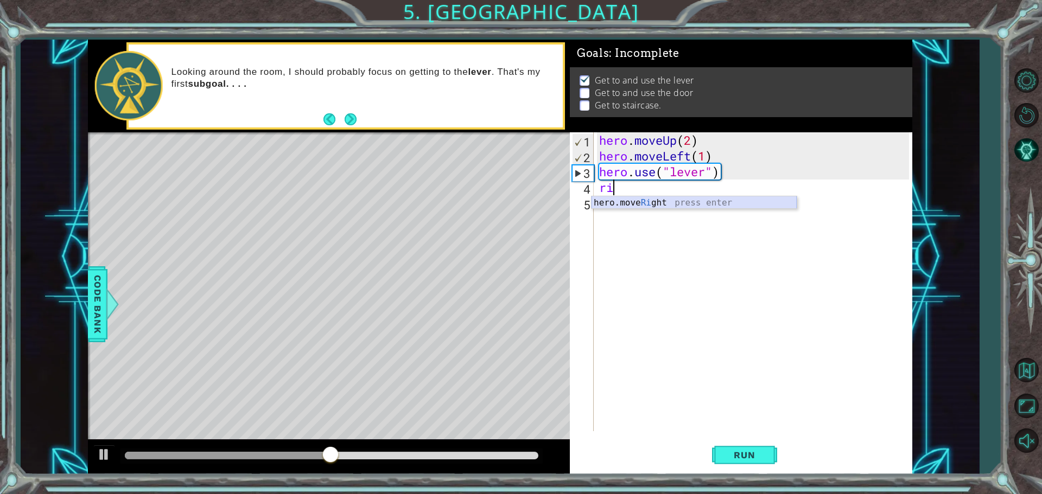
click at [585, 201] on div "hero.move Ri ght press enter" at bounding box center [693, 215] width 205 height 39
click at [585, 190] on div "hero . moveUp ( 2 ) hero . moveLeft ( 1 ) hero . use ( "lever" ) hero . moveRig…" at bounding box center [755, 297] width 317 height 330
type textarea "hero.moveRight(3)"
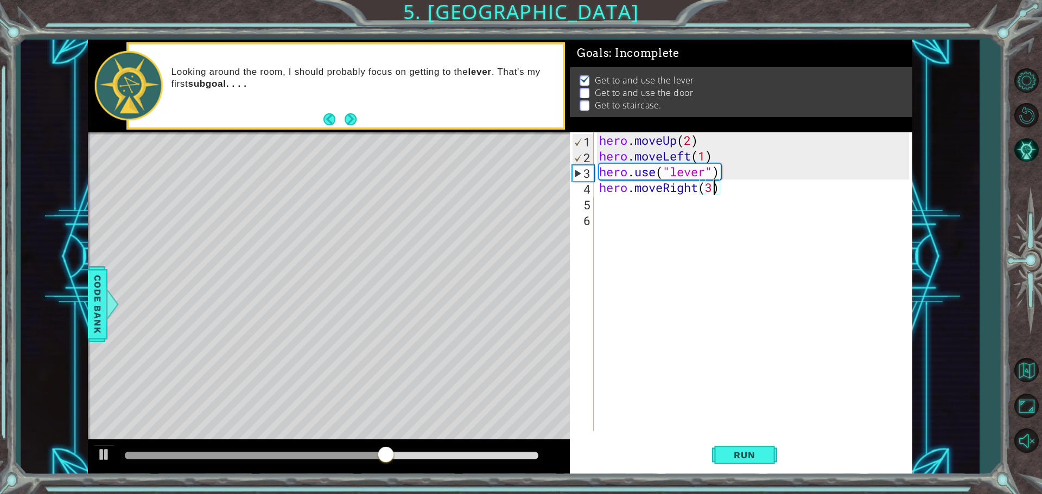
click at [585, 203] on div "hero . moveUp ( 2 ) hero . moveLeft ( 1 ) hero . use ( "lever" ) hero . moveRig…" at bounding box center [755, 297] width 317 height 330
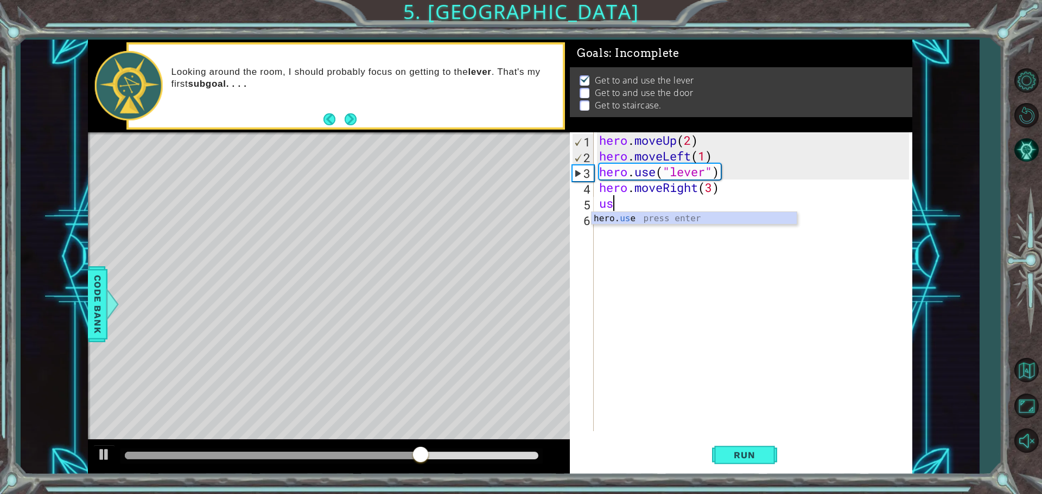
click at [585, 210] on div "hero . moveUp ( 2 ) hero . moveLeft ( 1 ) hero . use ( "lever" ) hero . moveRig…" at bounding box center [755, 297] width 317 height 330
click at [585, 218] on div "hero. use press enter" at bounding box center [693, 231] width 205 height 39
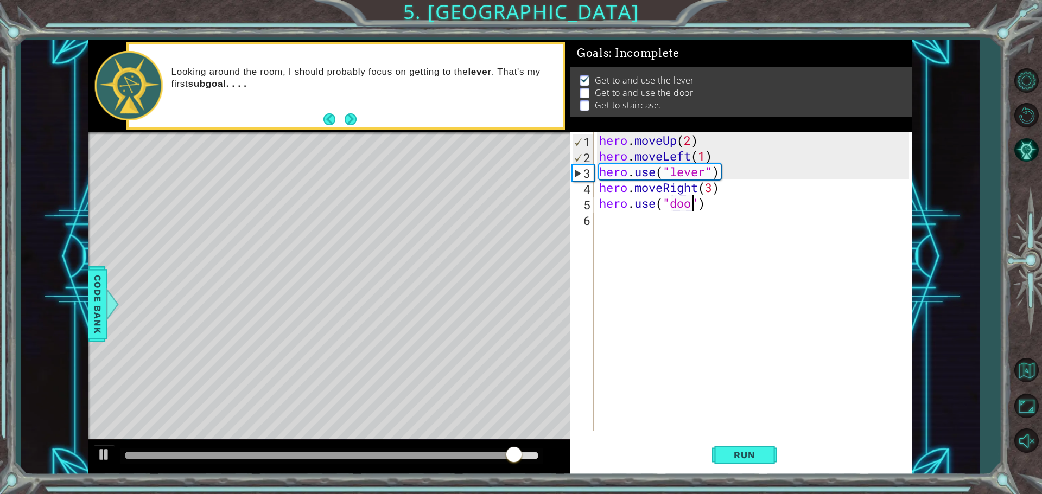
scroll to position [0, 4]
type textarea "hero.use("door")"
click at [585, 455] on span "Run" at bounding box center [744, 455] width 43 height 11
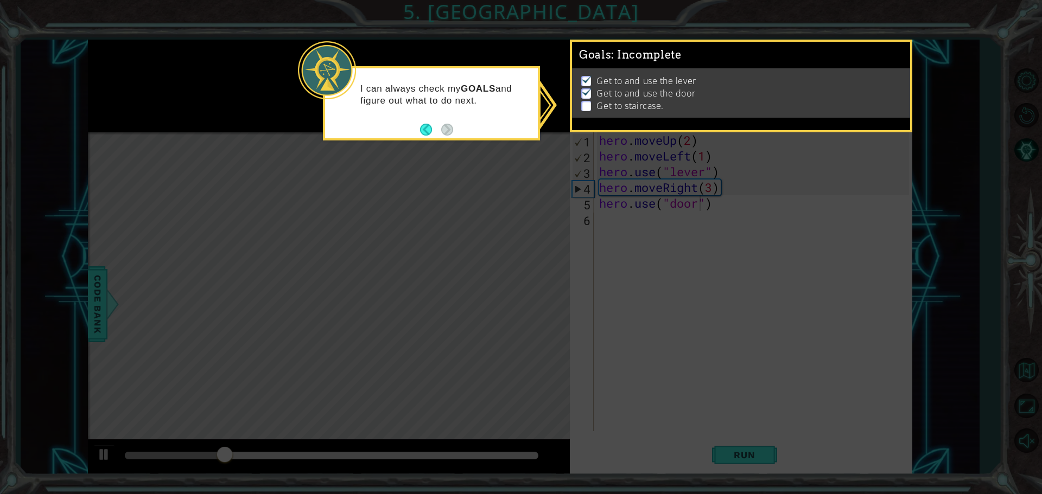
click at [585, 304] on icon at bounding box center [521, 247] width 1042 height 494
click at [422, 128] on button "Back" at bounding box center [430, 130] width 21 height 12
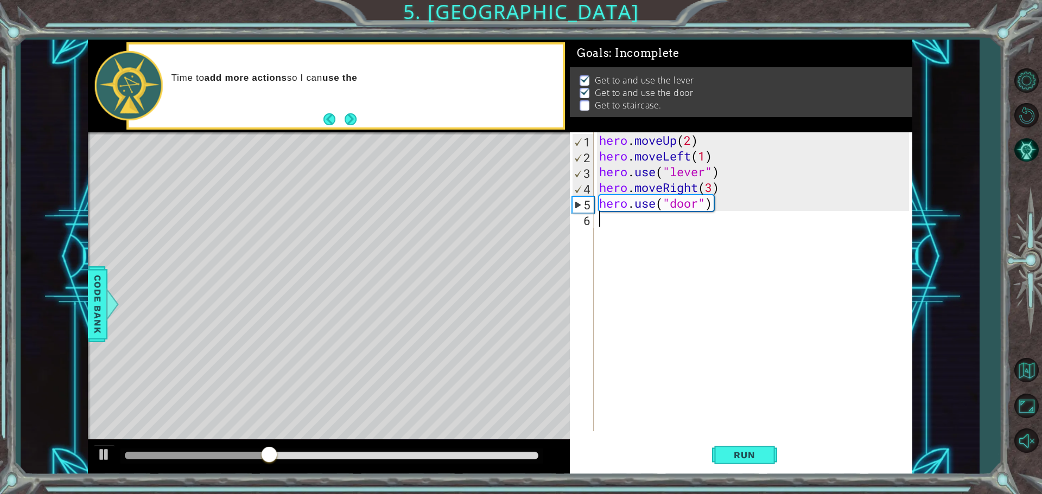
click at [585, 233] on div "hero . moveUp ( 2 ) hero . moveLeft ( 1 ) hero . use ( "lever" ) hero . moveRig…" at bounding box center [755, 297] width 317 height 330
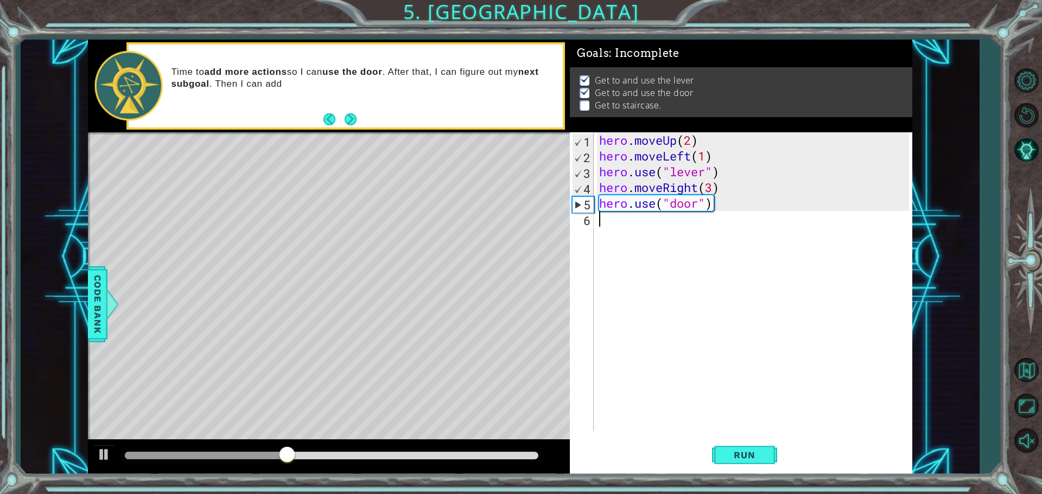
click at [585, 222] on div "hero . moveUp ( 2 ) hero . moveLeft ( 1 ) hero . use ( "lever" ) hero . moveRig…" at bounding box center [755, 297] width 317 height 330
type textarea "u"
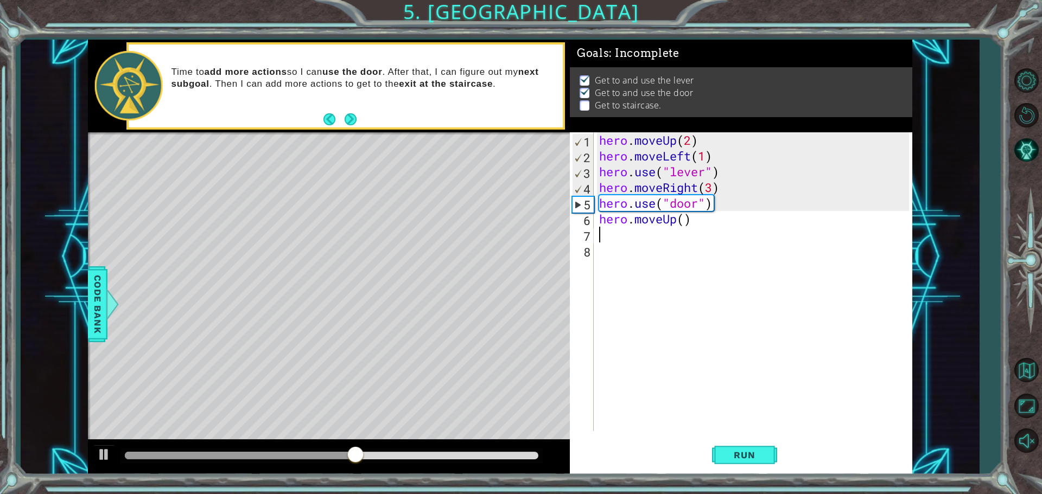
click at [585, 215] on div "hero . moveUp ( 2 ) hero . moveLeft ( 1 ) hero . use ( "lever" ) hero . moveRig…" at bounding box center [755, 297] width 317 height 330
type textarea "hero.moveUp(2)"
click at [585, 227] on div "hero . moveUp ( 2 ) hero . moveLeft ( 1 ) hero . use ( "lever" ) hero . moveRig…" at bounding box center [755, 297] width 317 height 330
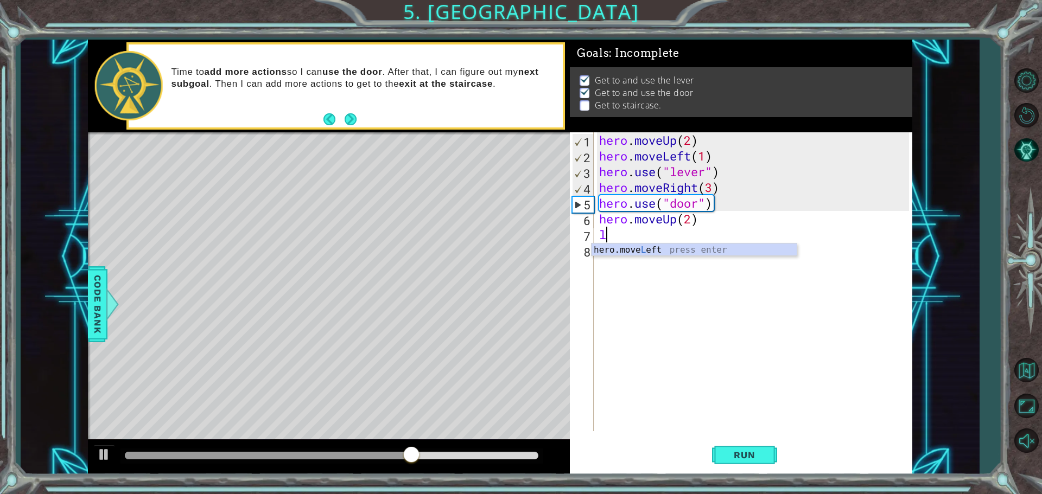
type textarea "le"
click at [585, 248] on div "hero.move Le ft press enter" at bounding box center [693, 263] width 205 height 39
click at [585, 237] on div "hero . moveUp ( 2 ) hero . moveLeft ( 1 ) hero . use ( "lever" ) hero . moveRig…" at bounding box center [755, 297] width 317 height 330
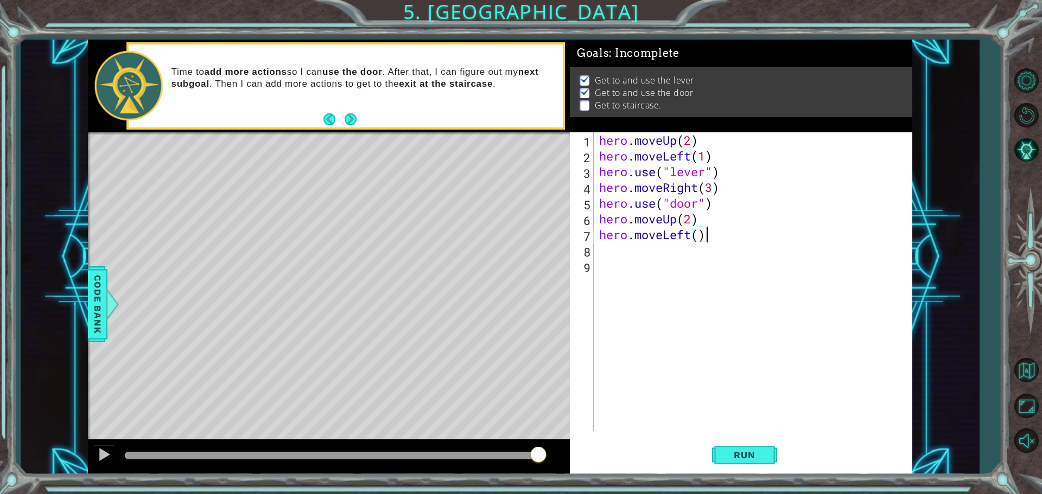
click at [585, 234] on div "hero . moveUp ( 2 ) hero . moveLeft ( 1 ) hero . use ( "lever" ) hero . moveRig…" at bounding box center [755, 297] width 317 height 330
type textarea "hero.moveLeft(3)"
click at [585, 253] on div "hero . moveUp ( 2 ) hero . moveLeft ( 1 ) hero . use ( "lever" ) hero . moveRig…" at bounding box center [755, 297] width 317 height 330
type textarea "up"
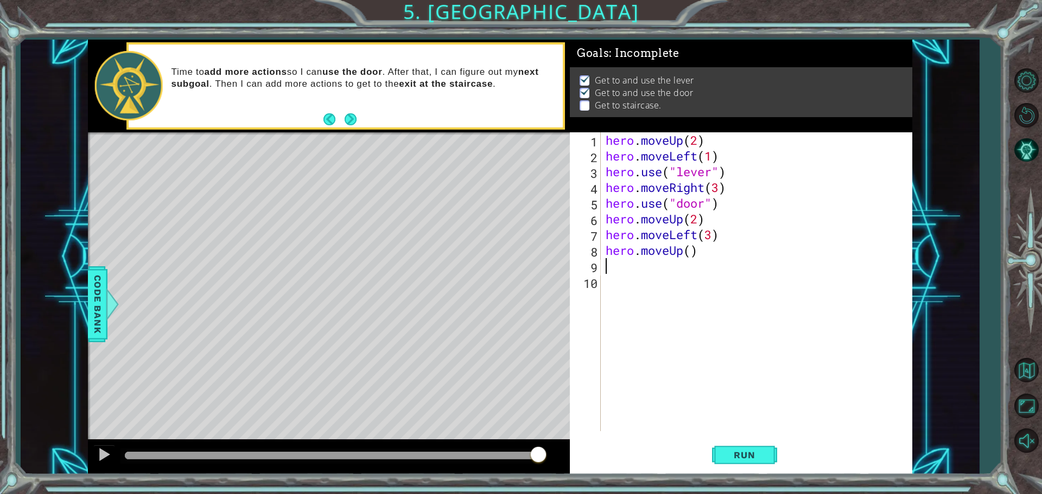
click at [585, 249] on div "hero . moveUp ( 2 ) hero . moveLeft ( 1 ) hero . use ( "lever" ) hero . moveRig…" at bounding box center [758, 297] width 311 height 330
type textarea "hero.moveUp(1)"
drag, startPoint x: 620, startPoint y: 270, endPoint x: 614, endPoint y: 272, distance: 5.8
click at [585, 271] on div "hero . moveUp ( 2 ) hero . moveLeft ( 1 ) hero . use ( "lever" ) hero . moveRig…" at bounding box center [758, 297] width 311 height 330
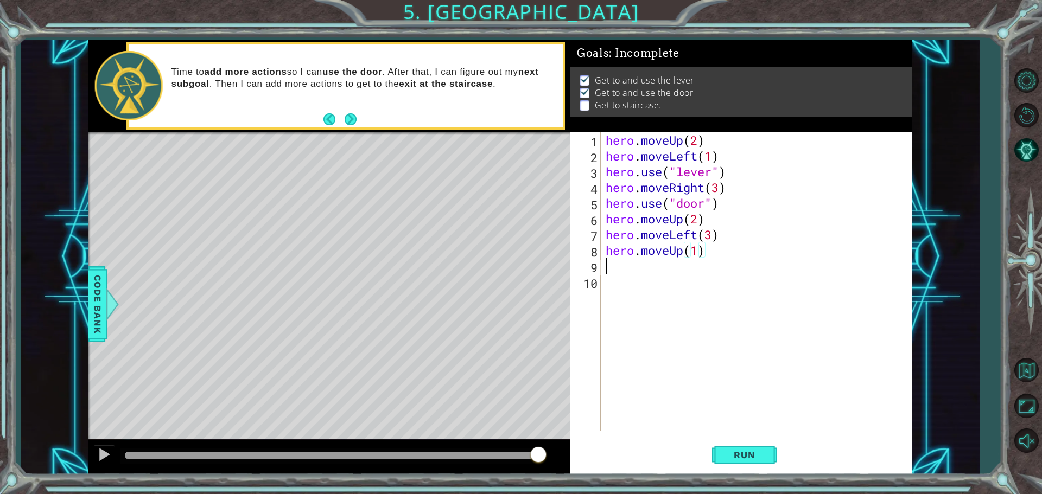
scroll to position [0, 0]
click at [585, 285] on div "hero. us e press enter" at bounding box center [700, 294] width 205 height 39
type textarea "hero.use("door")"
drag, startPoint x: 764, startPoint y: 452, endPoint x: 790, endPoint y: 436, distance: 30.4
click at [585, 450] on span "Run" at bounding box center [744, 455] width 43 height 11
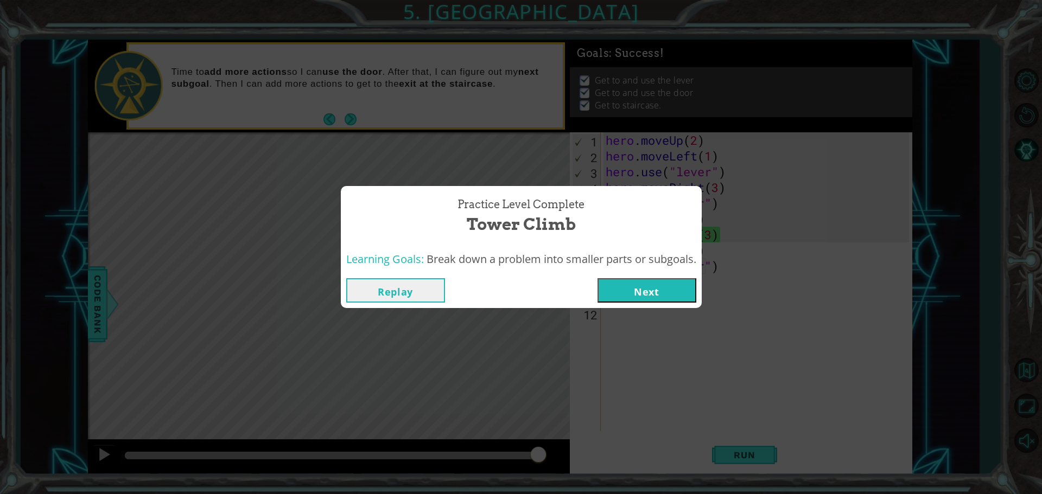
click at [585, 289] on button "Next" at bounding box center [646, 290] width 99 height 24
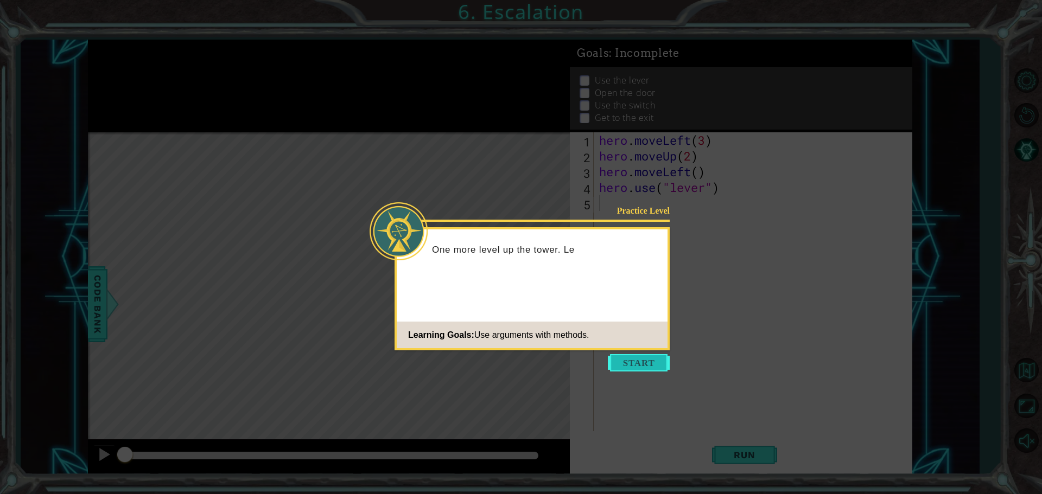
click at [585, 366] on button "Start" at bounding box center [639, 362] width 62 height 17
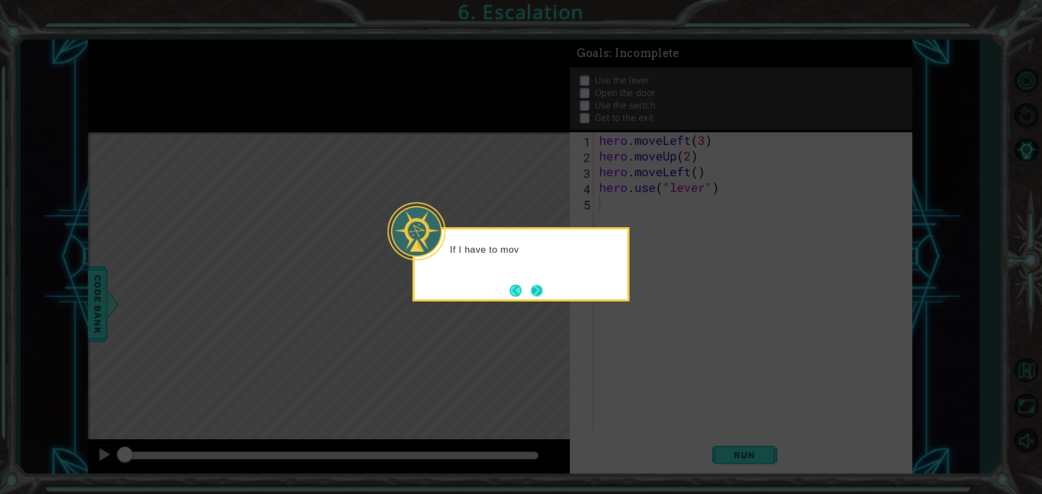
click at [533, 287] on button "Next" at bounding box center [536, 290] width 13 height 13
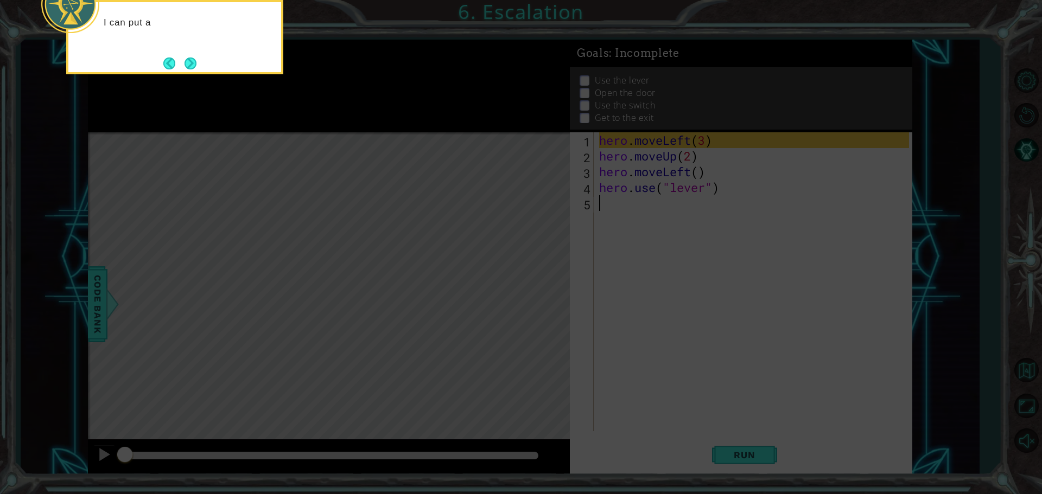
click at [533, 284] on icon at bounding box center [521, 74] width 1042 height 840
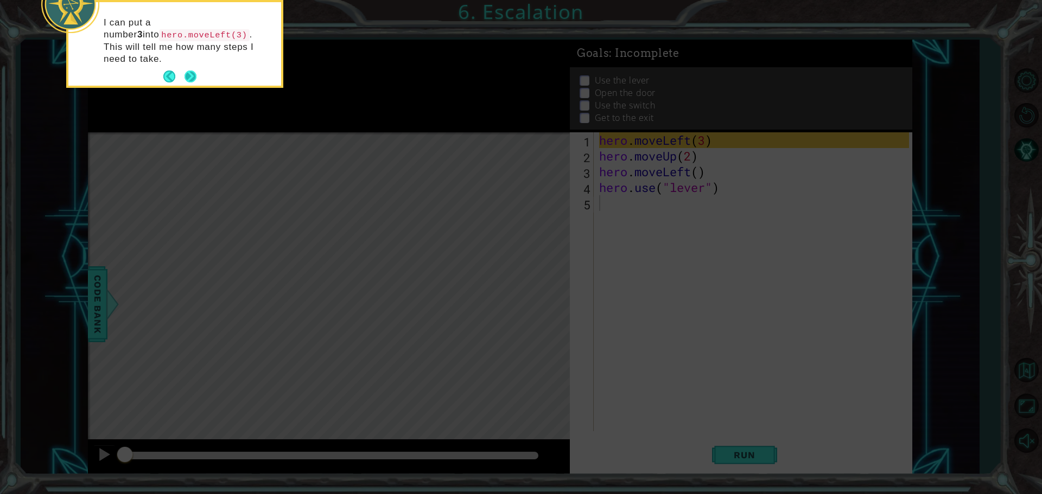
click at [190, 71] on button "Next" at bounding box center [190, 77] width 12 height 12
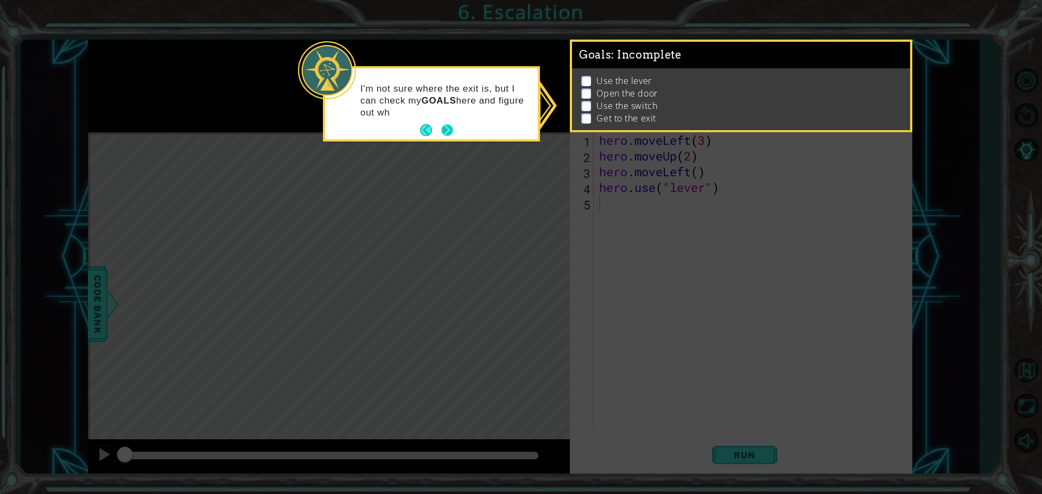
click at [448, 128] on button "Next" at bounding box center [447, 130] width 12 height 12
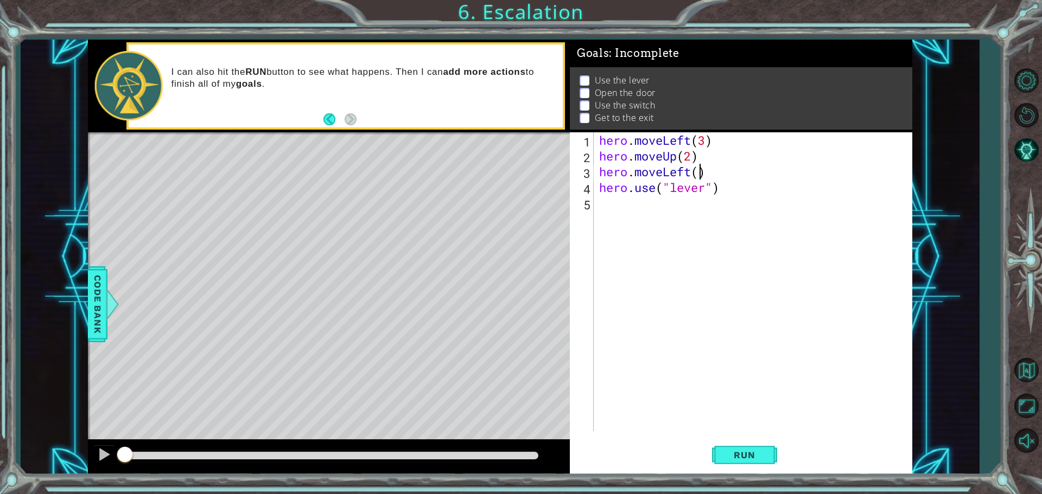
click at [585, 174] on div "hero . moveLeft ( 3 ) hero . moveUp ( 2 ) hero . moveLeft ( ) hero . use ( "lev…" at bounding box center [755, 297] width 317 height 330
click at [585, 446] on button "Run" at bounding box center [744, 455] width 65 height 34
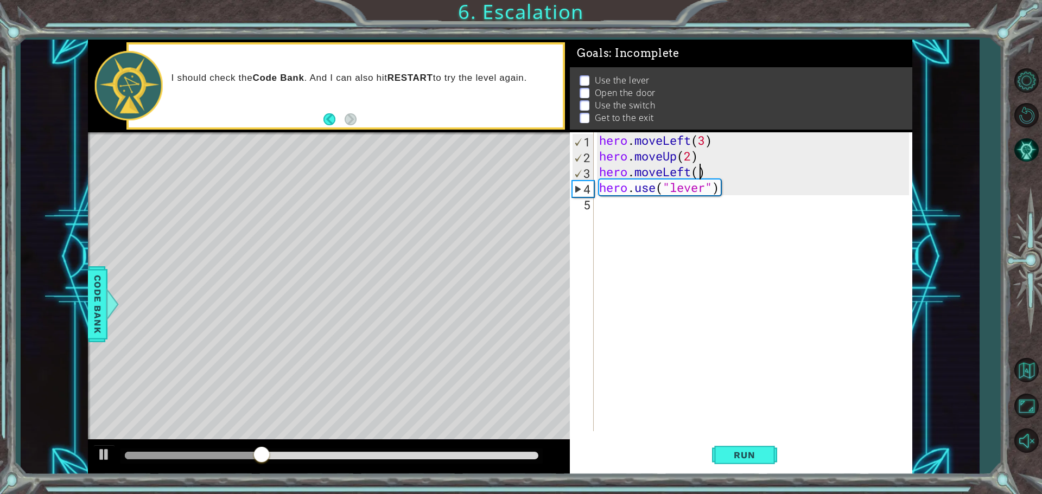
type textarea "hero.moveLeft()"
click at [585, 170] on div "hero . moveLeft ( 3 ) hero . moveUp ( 2 ) hero . moveLeft ( ) hero . use ( "lev…" at bounding box center [755, 297] width 317 height 330
click at [585, 171] on div "hero . moveLeft ( 3 ) hero . moveUp ( 2 ) hero . moveLeft ( ) hero . use ( "lev…" at bounding box center [755, 297] width 317 height 330
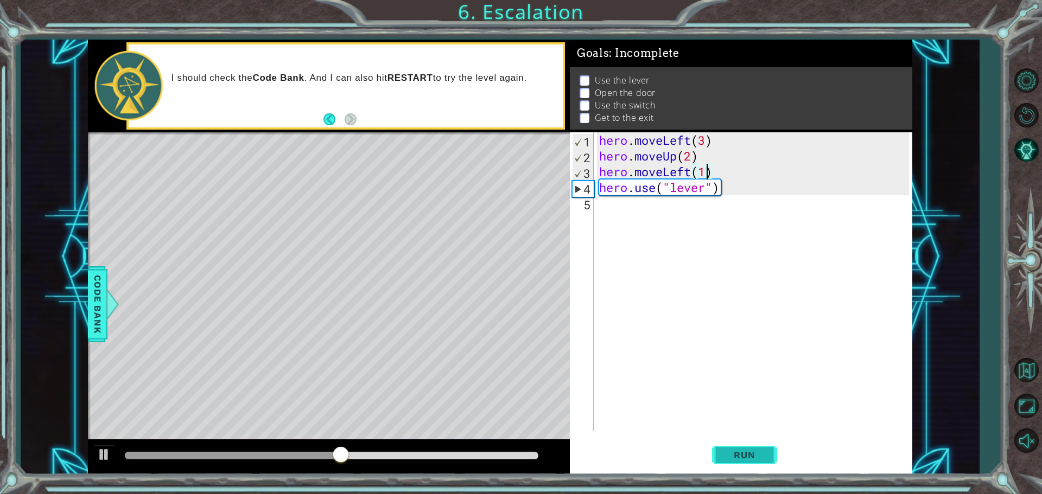
type textarea "hero.moveLeft(1)"
click at [585, 458] on span "Run" at bounding box center [744, 455] width 43 height 11
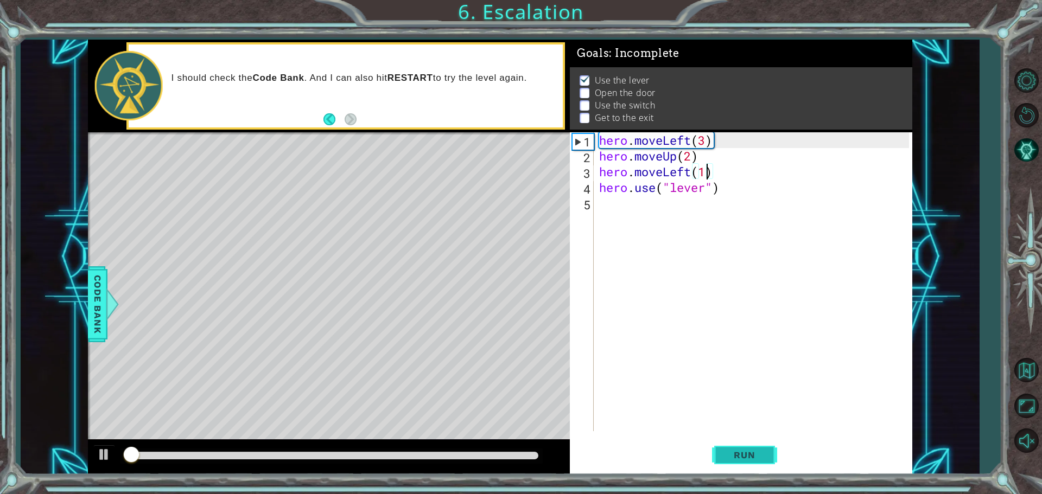
scroll to position [5, 0]
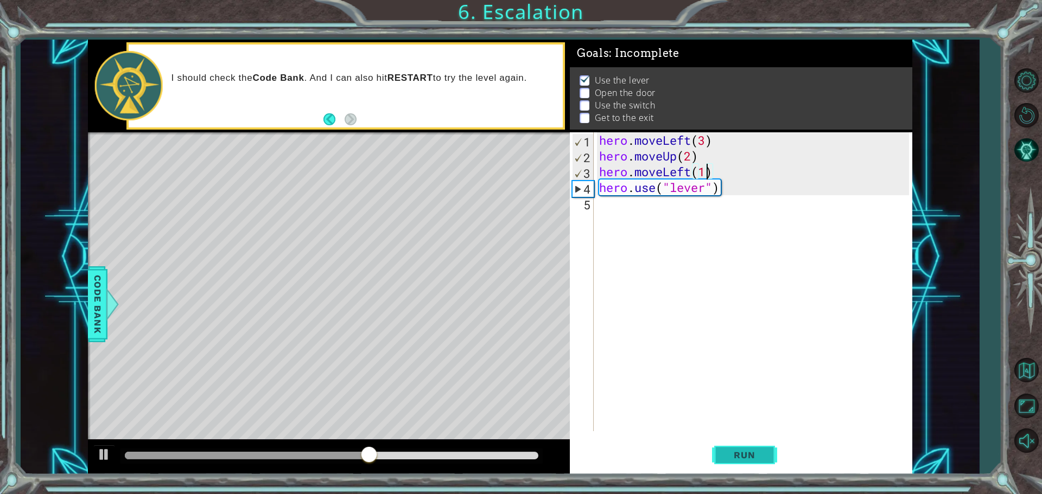
click at [585, 443] on button "Run" at bounding box center [744, 455] width 65 height 34
click at [585, 206] on div "hero . moveLeft ( 3 ) hero . moveUp ( 2 ) hero . moveLeft ( 1 ) hero . use ( "l…" at bounding box center [755, 297] width 317 height 330
type textarea "hero.use("door")"
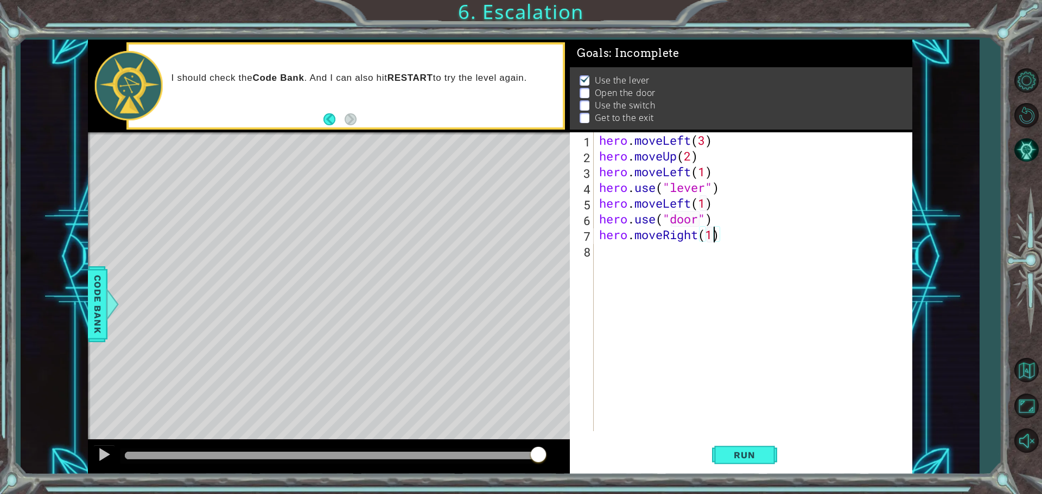
type textarea "hero.moveRight(2)"
click at [585, 453] on span "Run" at bounding box center [744, 455] width 43 height 11
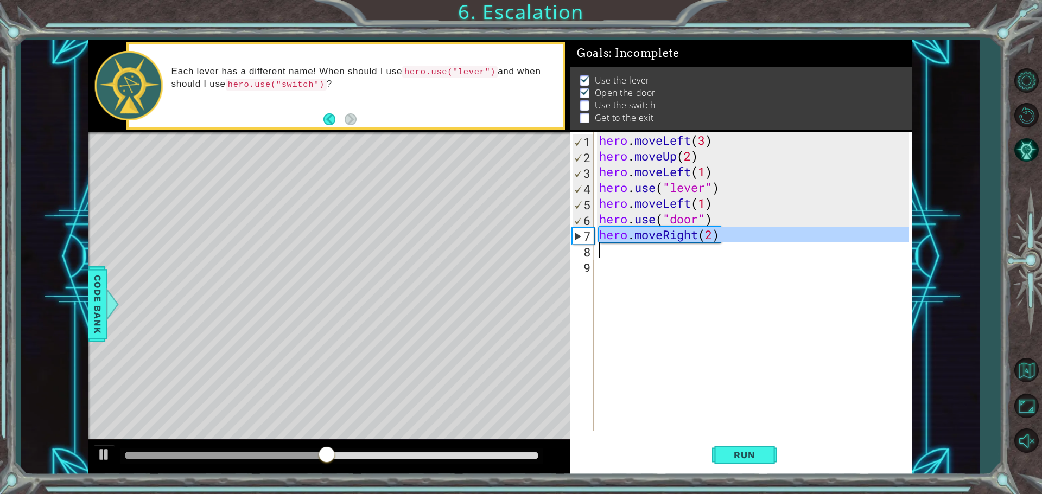
drag, startPoint x: 578, startPoint y: 237, endPoint x: 580, endPoint y: 245, distance: 8.4
type textarea "hero.moveRight(2)"
click at [585, 255] on div "hero . moveLeft ( 3 ) hero . moveUp ( 2 ) hero . moveLeft ( 1 ) hero . use ( "l…" at bounding box center [755, 297] width 317 height 330
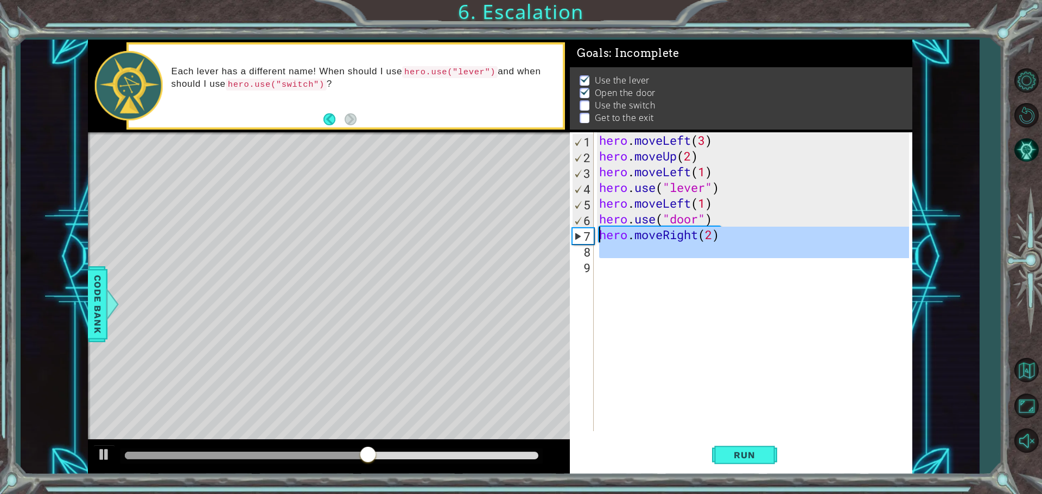
drag, startPoint x: 735, startPoint y: 258, endPoint x: 587, endPoint y: 231, distance: 150.7
click at [585, 231] on div "1 2 3 4 5 6 7 8 9 hero . moveLeft ( 3 ) hero . moveUp ( 2 ) hero . moveLeft ( 1…" at bounding box center [739, 281] width 339 height 299
type textarea "hero.moveRight(2)"
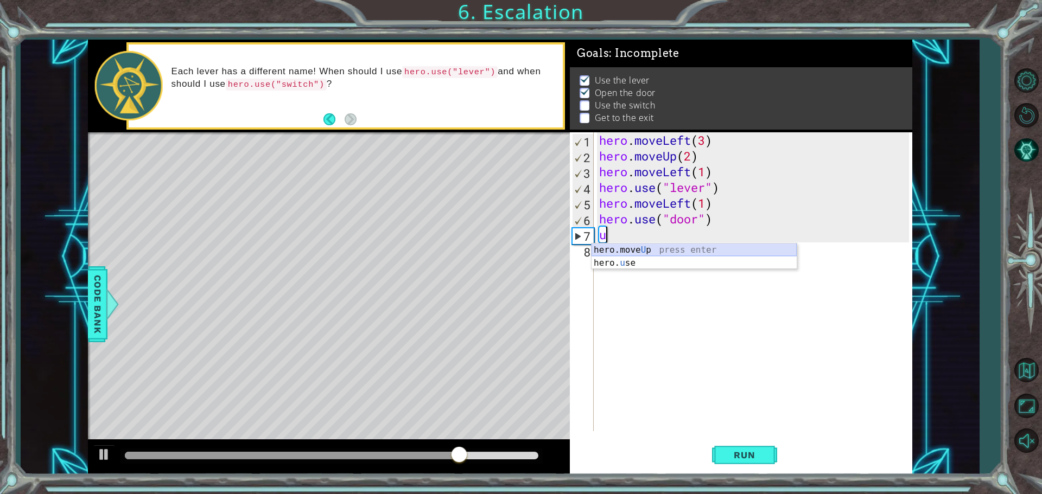
click at [585, 250] on div "hero.move U p press enter hero. u se press enter" at bounding box center [693, 270] width 205 height 52
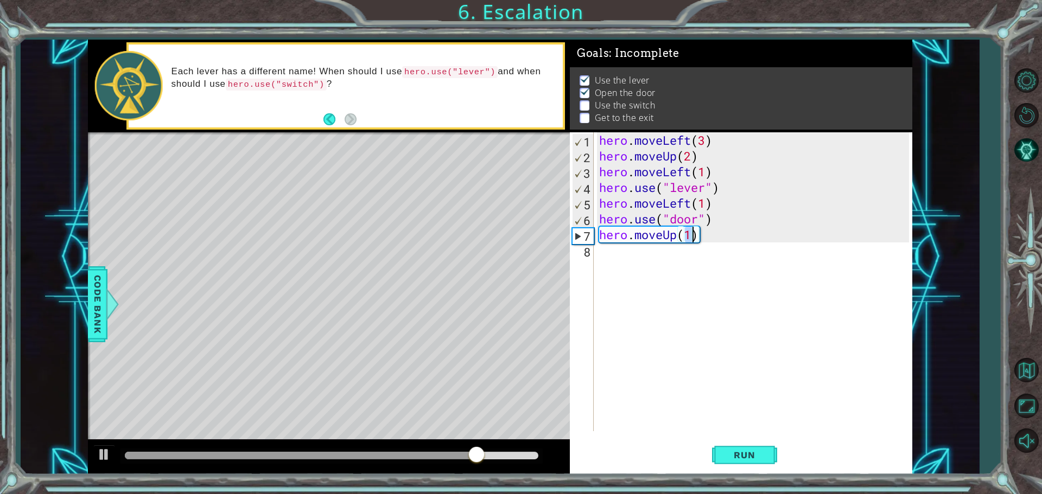
scroll to position [0, 4]
type textarea "hero.moveUp(2)"
click at [585, 266] on div "hero . moveLeft ( 3 ) hero . moveUp ( 2 ) hero . moveLeft ( 1 ) hero . use ( "l…" at bounding box center [755, 297] width 317 height 330
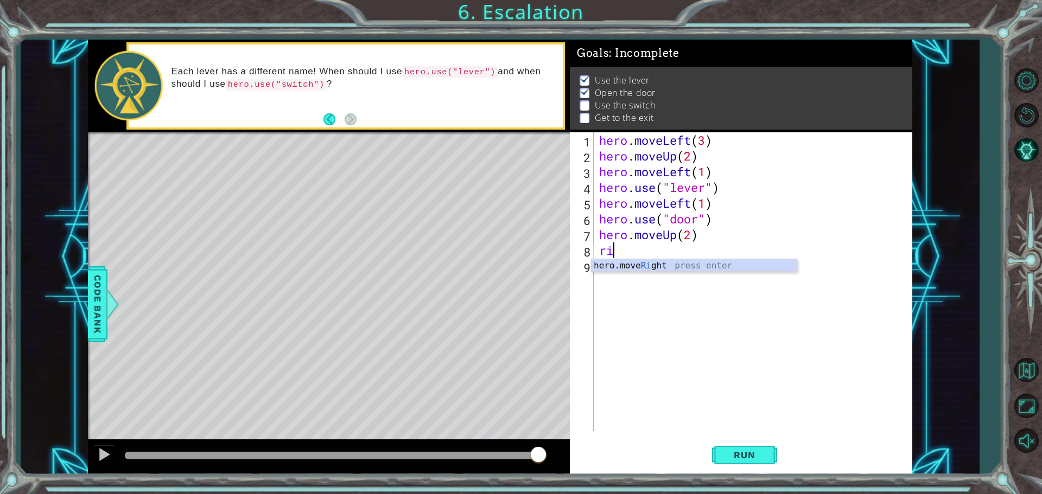
click at [585, 259] on div "hero.move Ri ght press enter" at bounding box center [693, 278] width 205 height 39
type textarea "hero.moveRight(2)"
click at [585, 456] on span "Run" at bounding box center [744, 455] width 43 height 11
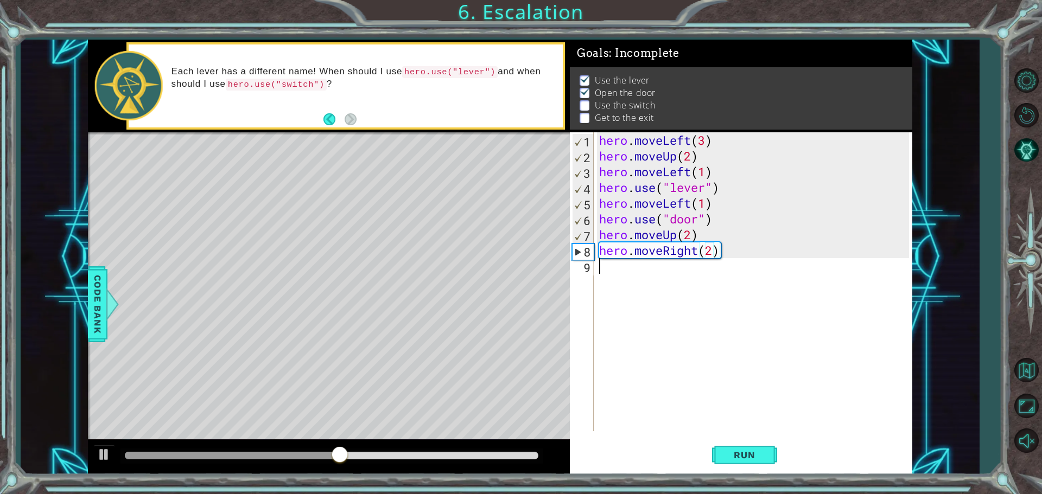
click at [585, 274] on div "hero . moveLeft ( 3 ) hero . moveUp ( 2 ) hero . moveLeft ( 1 ) hero . use ( "l…" at bounding box center [755, 297] width 317 height 330
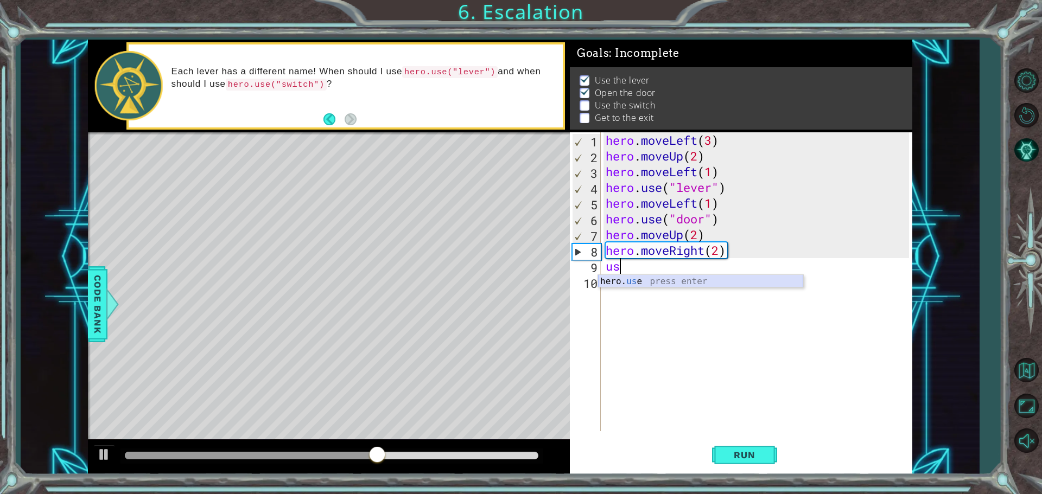
click at [585, 283] on div "hero. us e press enter" at bounding box center [700, 294] width 205 height 39
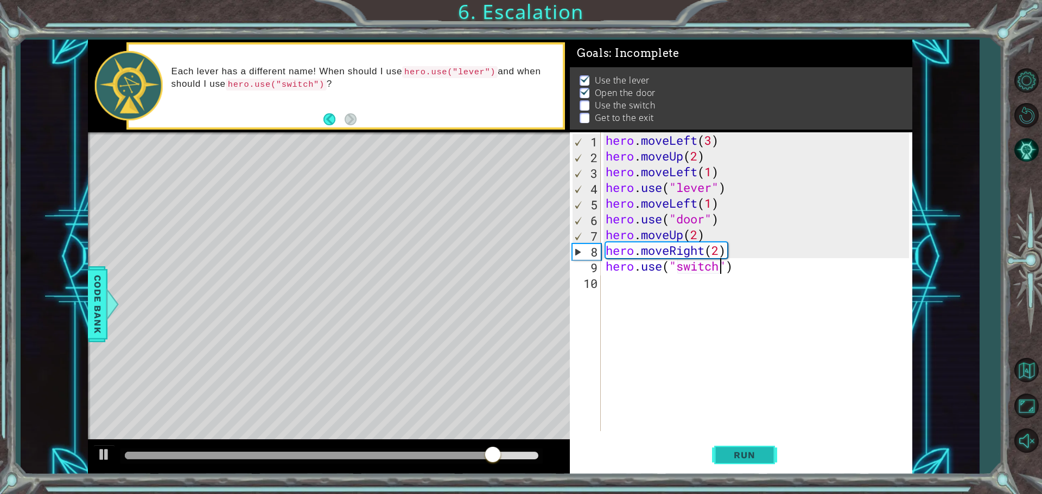
type textarea "hero.use("switch")"
click at [585, 452] on span "Run" at bounding box center [744, 455] width 43 height 11
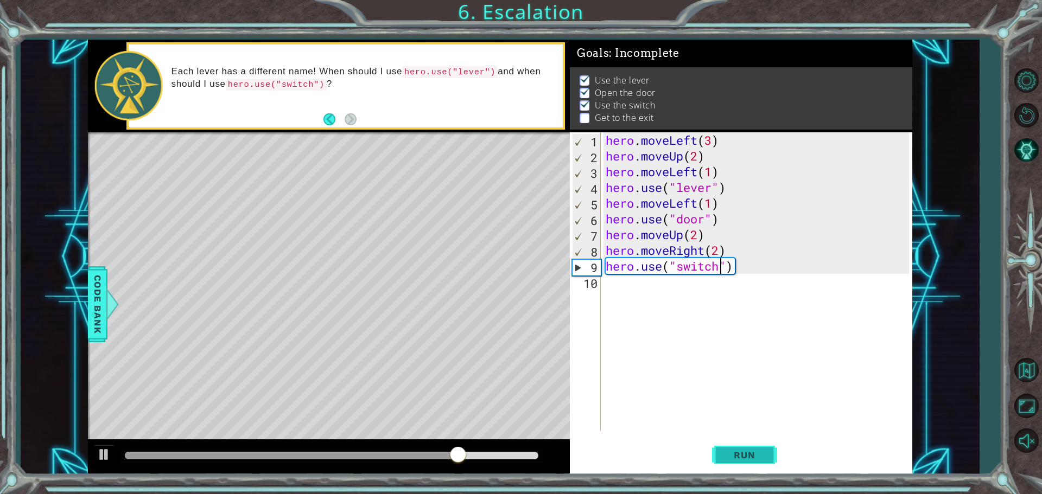
click at [585, 456] on span "Run" at bounding box center [744, 455] width 43 height 11
click at [585, 292] on div "hero . moveLeft ( 3 ) hero . moveUp ( 2 ) hero . moveLeft ( 1 ) hero . use ( "l…" at bounding box center [758, 297] width 311 height 330
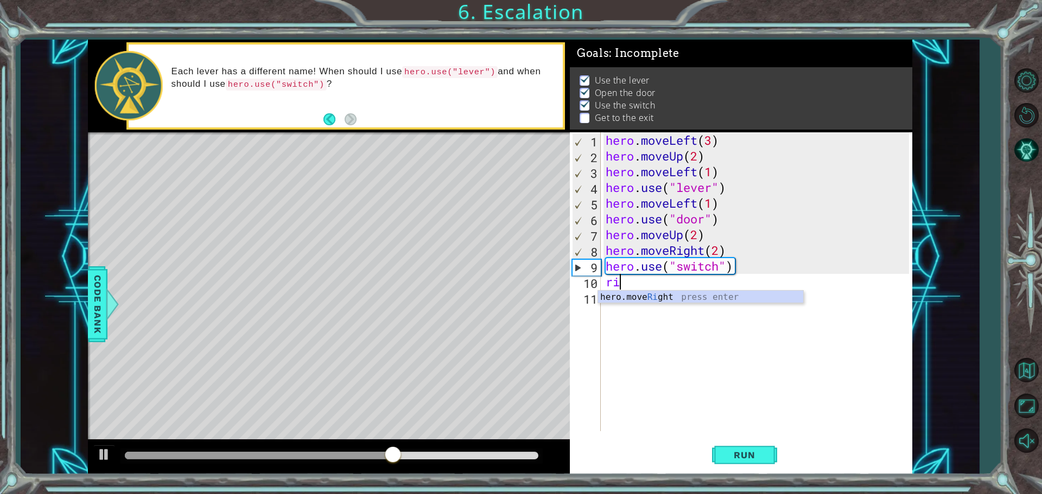
click at [585, 292] on div "hero.move Ri ght press enter" at bounding box center [700, 310] width 205 height 39
type textarea "hero.moveRight(1)"
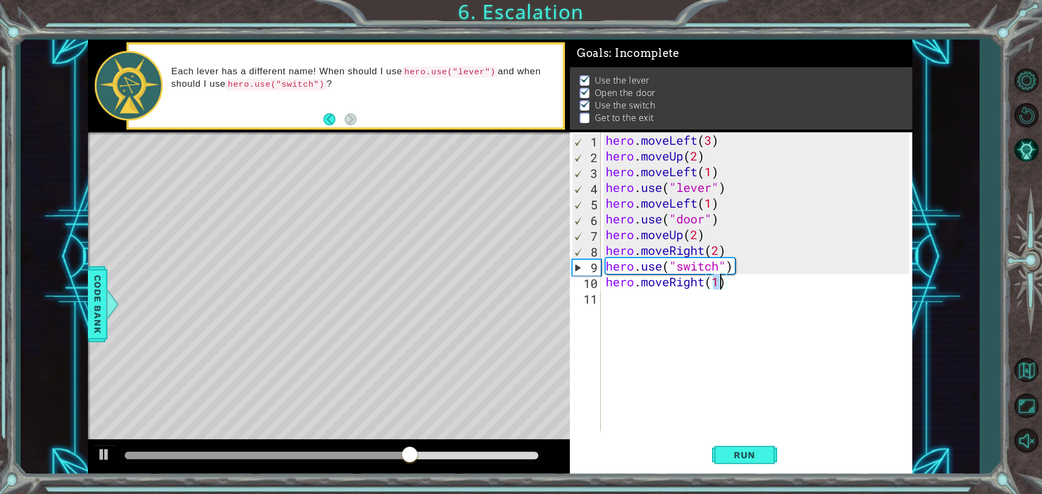
click at [585, 296] on div "hero . moveLeft ( 3 ) hero . moveUp ( 2 ) hero . moveLeft ( 1 ) hero . use ( "l…" at bounding box center [758, 297] width 311 height 330
click at [585, 310] on div "hero.move Up press enter" at bounding box center [700, 326] width 205 height 39
type textarea "hero.moveUp(1)"
click at [585, 456] on span "Run" at bounding box center [744, 455] width 43 height 11
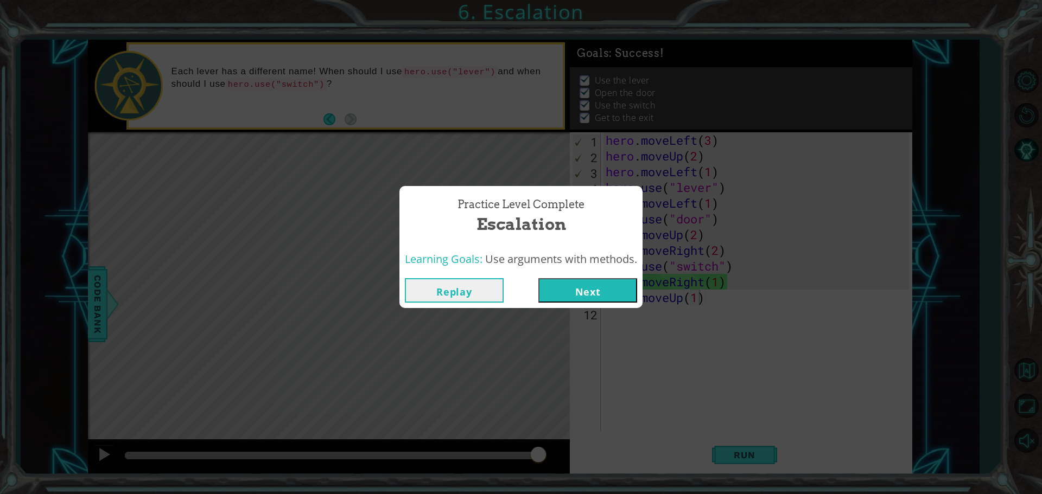
click at [585, 281] on button "Next" at bounding box center [587, 290] width 99 height 24
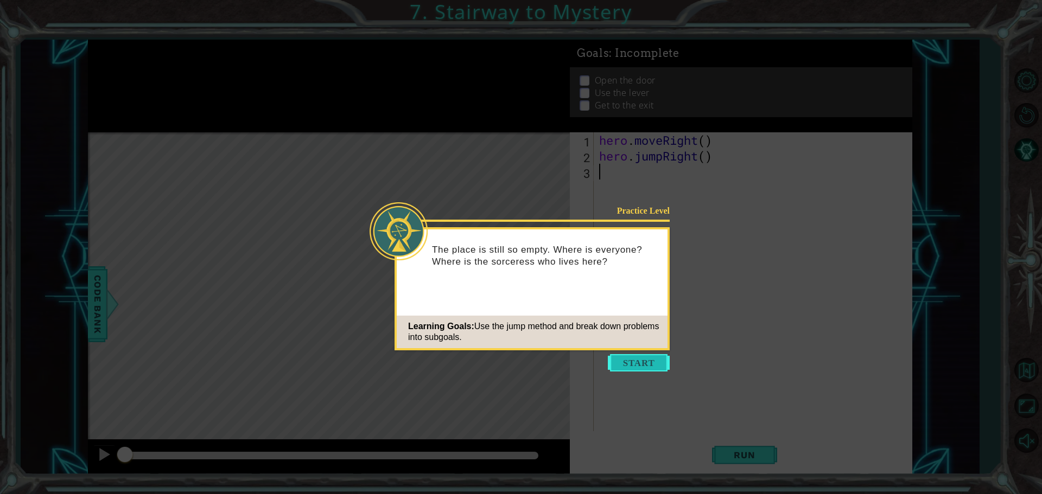
click at [585, 367] on button "Start" at bounding box center [639, 362] width 62 height 17
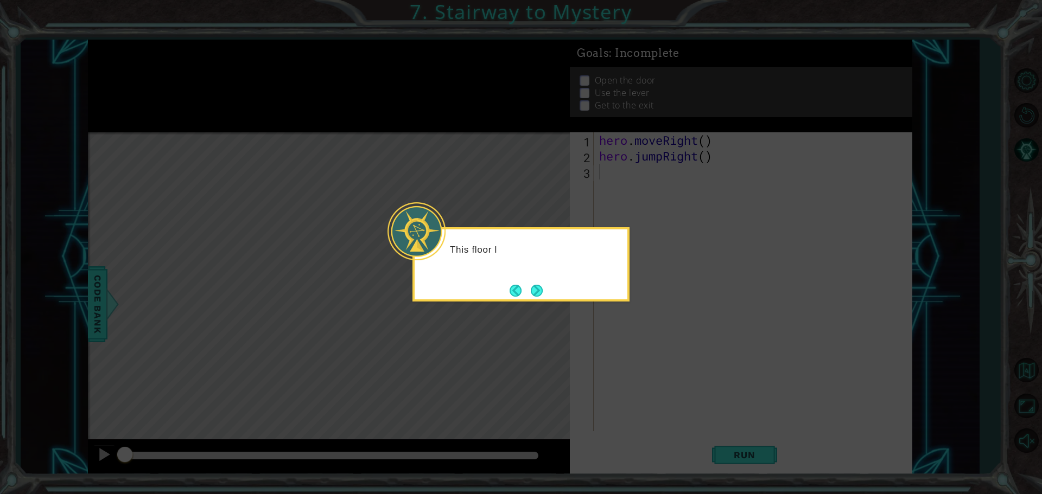
click at [585, 359] on icon at bounding box center [521, 247] width 1042 height 494
click at [536, 291] on button "Next" at bounding box center [537, 291] width 12 height 12
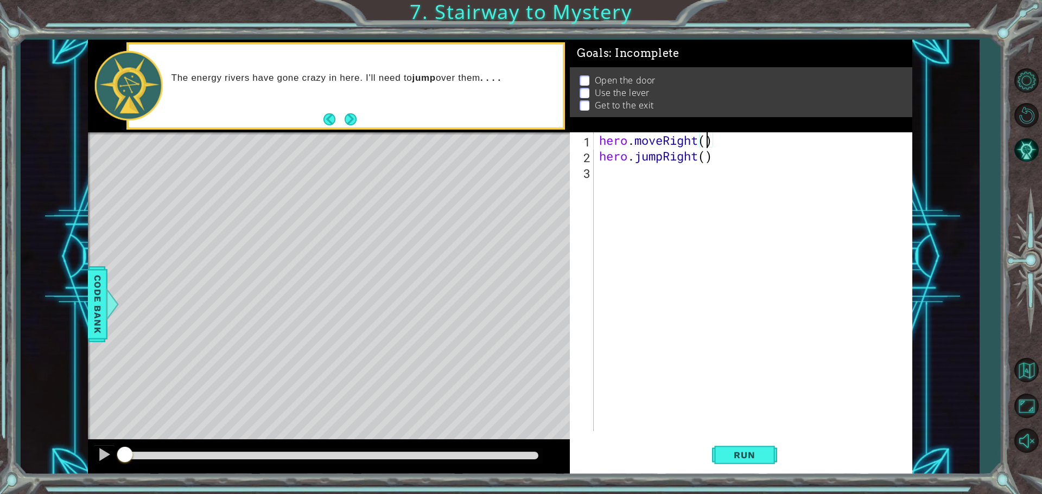
click at [585, 137] on div "hero . moveRight ( ) hero . jumpRight ( )" at bounding box center [755, 297] width 317 height 330
click at [585, 156] on div "hero . moveRight ( 1 ) hero . jumpRight ( )" at bounding box center [755, 297] width 317 height 330
type textarea "hero.jumpRight(1)"
click at [585, 449] on button "Run" at bounding box center [744, 455] width 65 height 34
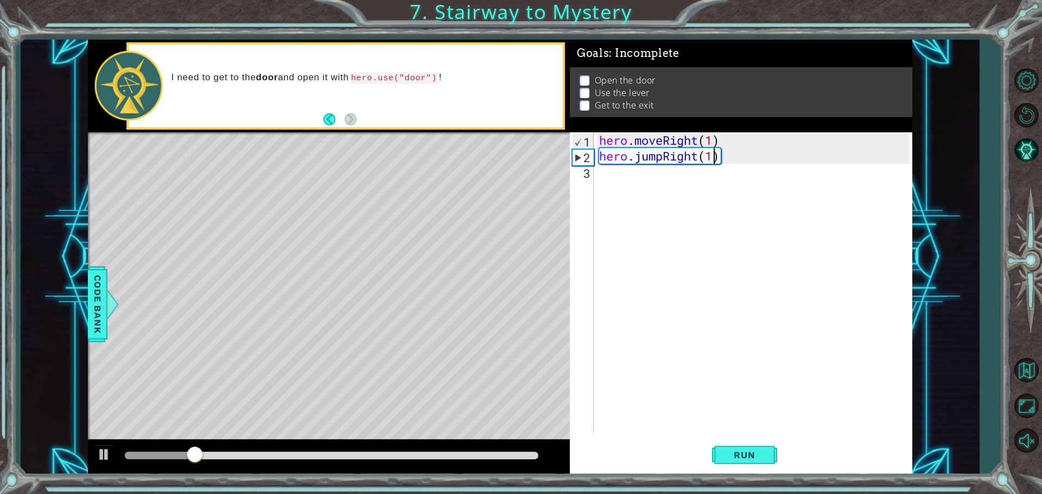
click at [585, 176] on div "hero . moveRight ( 1 ) hero . jumpRight ( 1 )" at bounding box center [755, 297] width 317 height 330
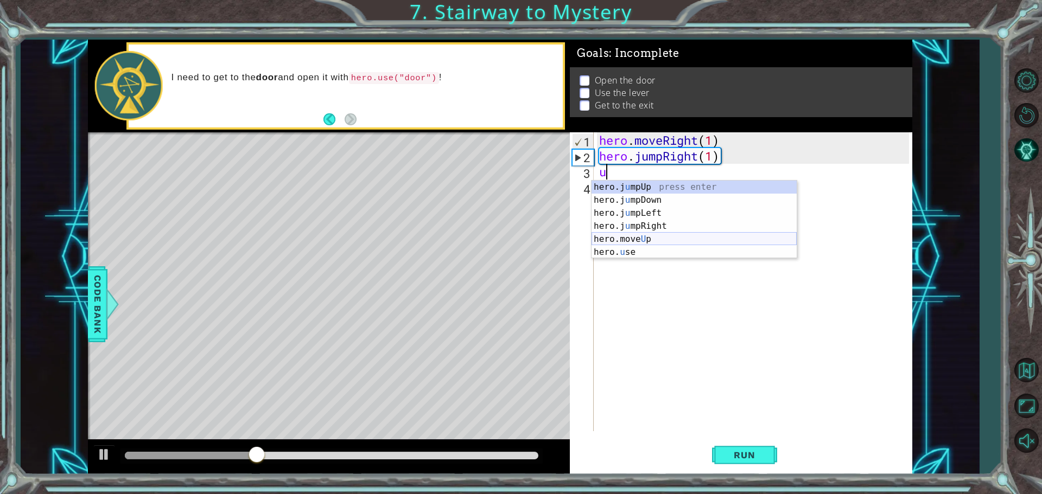
click at [585, 233] on div "hero.j u mpUp press enter hero.j u mpDown press enter hero.j u mpLeft press ent…" at bounding box center [693, 233] width 205 height 104
type textarea "hero.moveUp(1)"
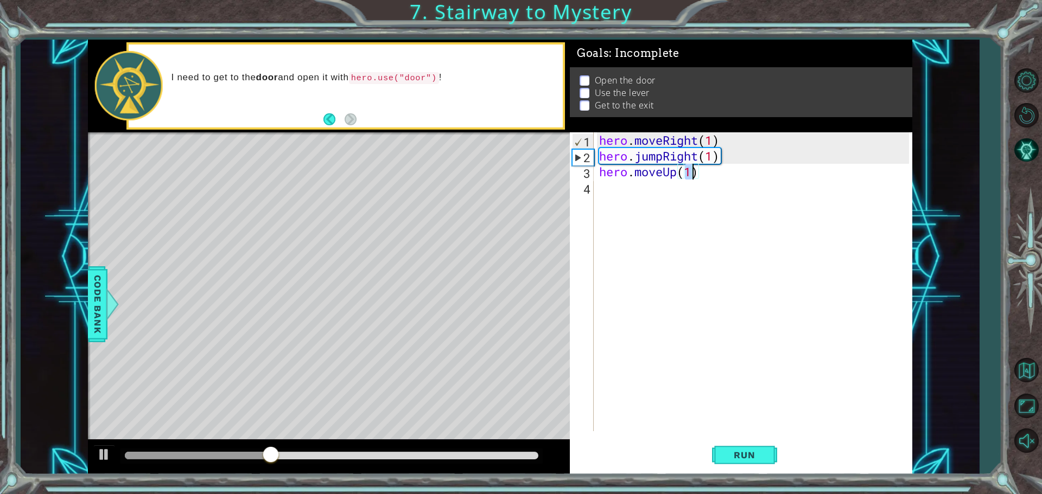
click at [585, 180] on div "hero . moveRight ( 1 ) hero . jumpRight ( 1 ) hero . moveUp ( 1 )" at bounding box center [755, 297] width 317 height 330
type textarea "r"
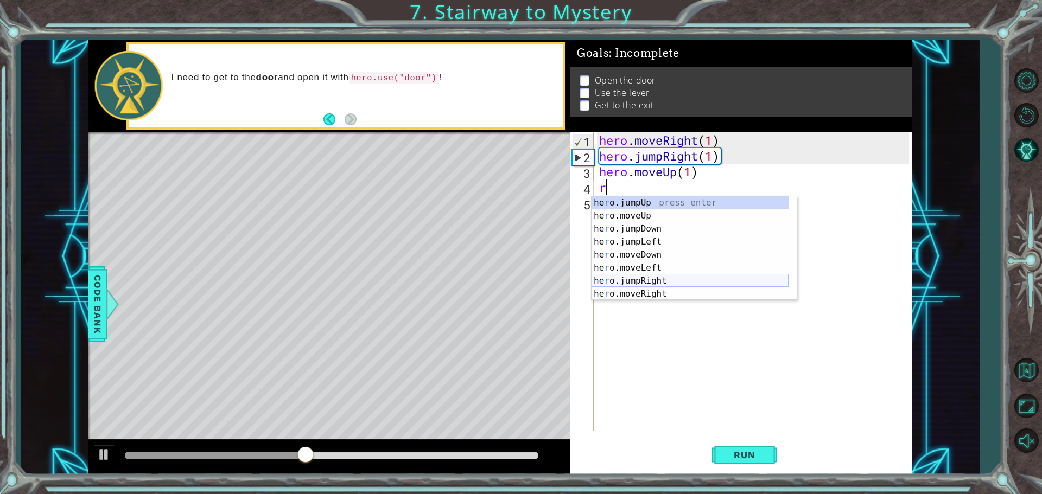
click at [585, 278] on div "he r o.jumpUp press enter he r o.moveUp press enter he r o.jumpDown press enter…" at bounding box center [689, 261] width 197 height 130
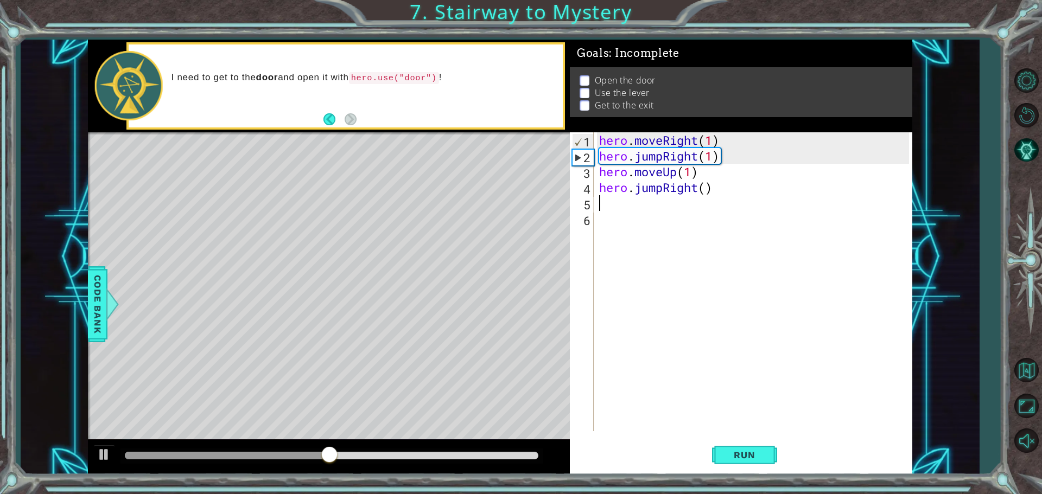
type textarea "d"
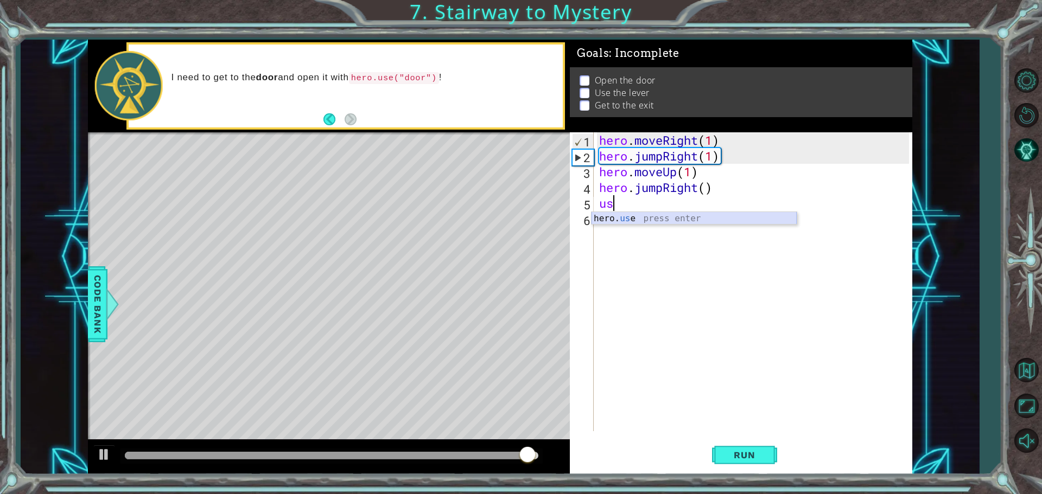
click at [585, 217] on div "hero. us e press enter" at bounding box center [693, 231] width 205 height 39
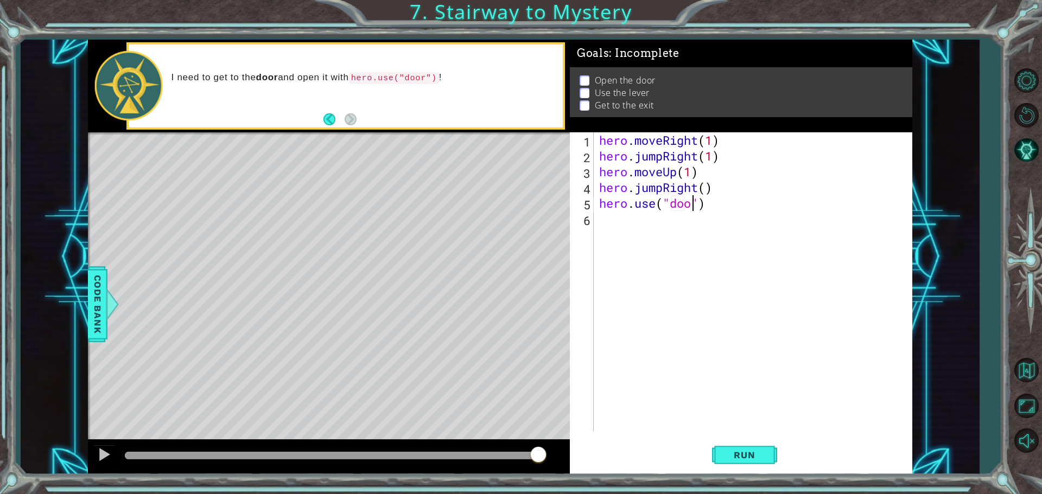
scroll to position [0, 4]
click at [585, 452] on span "Run" at bounding box center [744, 455] width 43 height 11
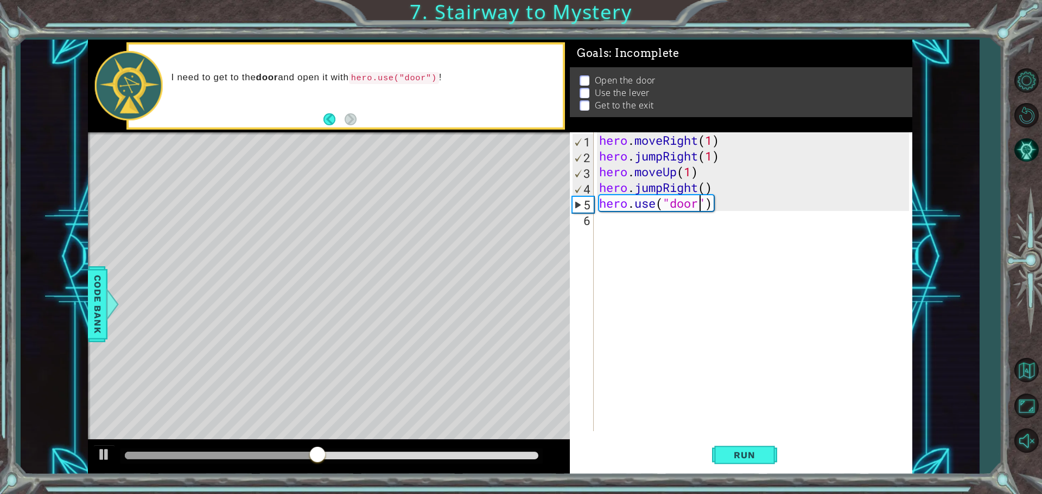
click at [585, 190] on div "hero . moveRight ( 1 ) hero . jumpRight ( 1 ) hero . moveUp ( 1 ) hero . jumpRi…" at bounding box center [755, 297] width 317 height 330
click at [585, 189] on div "hero . moveRight ( 1 ) hero . jumpRight ( 1 ) hero . moveUp ( 1 ) hero . jumpRi…" at bounding box center [755, 297] width 317 height 330
type textarea "hero.jumpRight(1)"
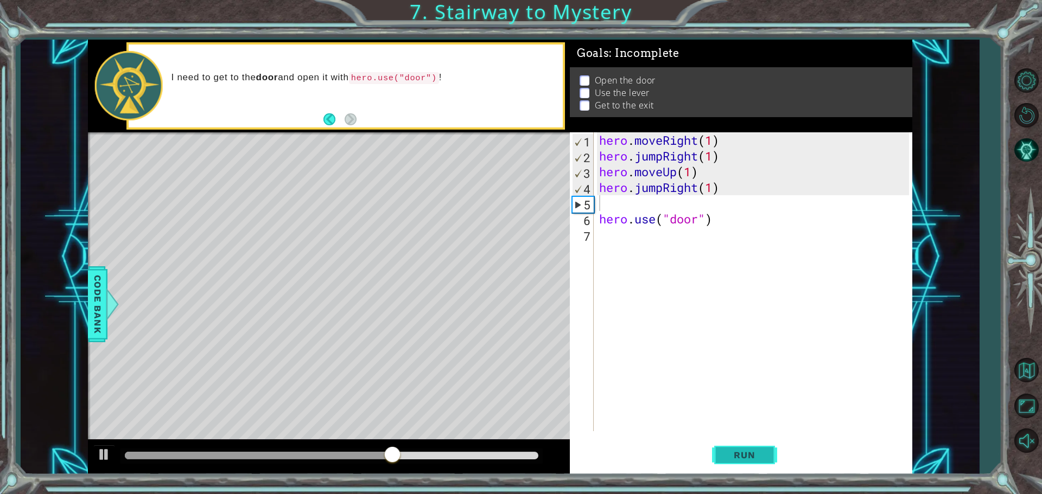
click at [585, 460] on span "Run" at bounding box center [744, 455] width 43 height 11
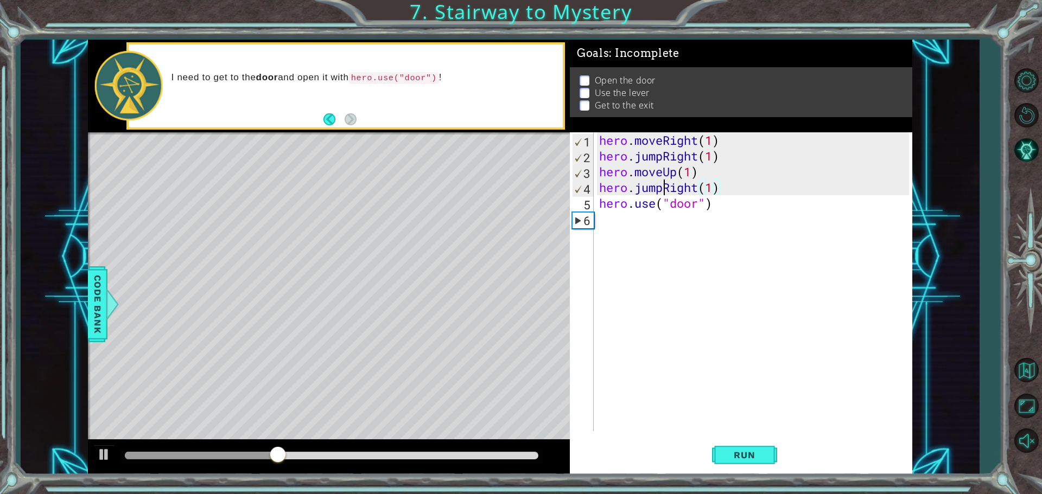
click at [585, 189] on div "hero . moveRight ( 1 ) hero . jumpRight ( 1 ) hero . moveUp ( 1 ) hero . jumpRi…" at bounding box center [755, 297] width 317 height 330
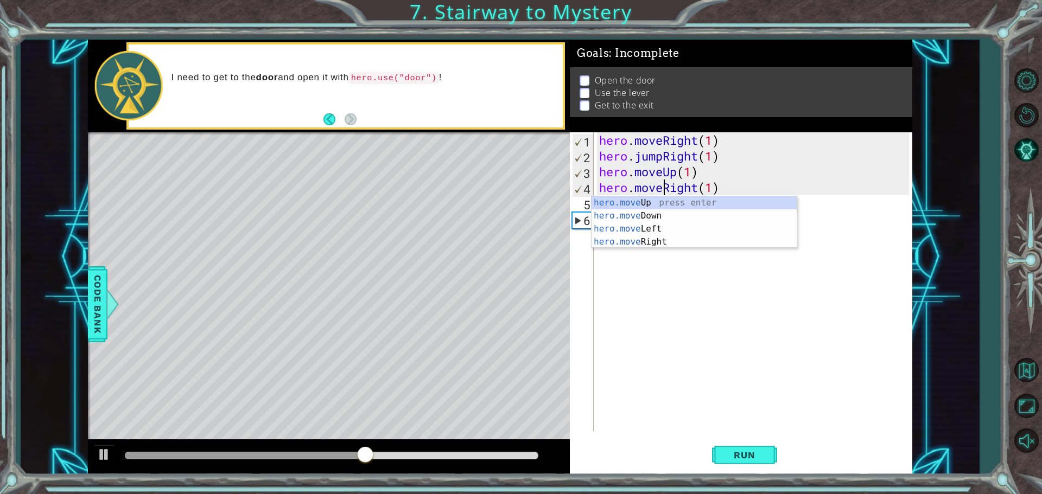
scroll to position [0, 3]
type textarea "hero.moveRight(1)"
click at [585, 450] on span "Run" at bounding box center [744, 455] width 43 height 11
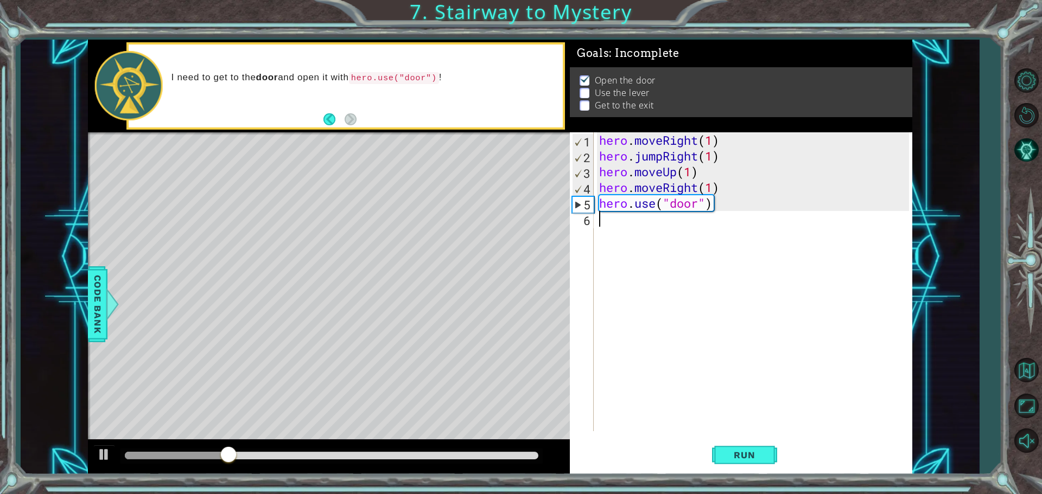
click at [585, 233] on div "hero . moveRight ( 1 ) hero . jumpRight ( 1 ) hero . moveUp ( 1 ) hero . moveRi…" at bounding box center [755, 297] width 317 height 330
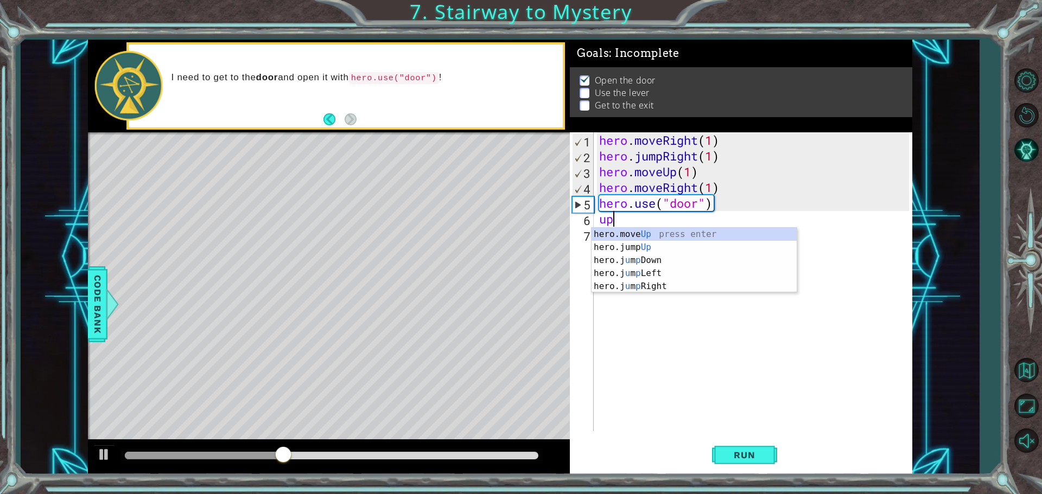
click at [585, 233] on div "hero.move Up press enter hero.jump Up press enter hero.j u m p Down press enter…" at bounding box center [693, 273] width 205 height 91
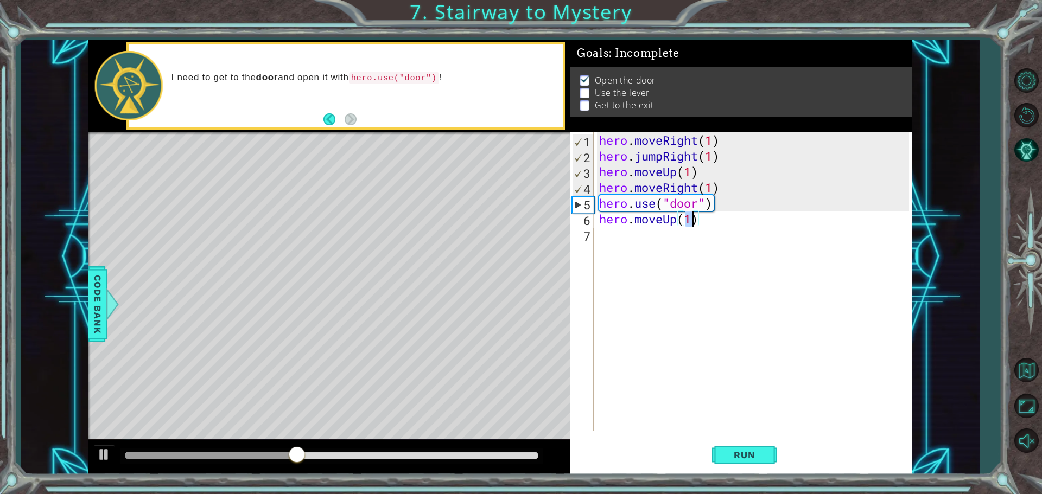
type textarea "hero.moveUp(2)"
click at [585, 230] on div "hero . moveRight ( 1 ) hero . jumpRight ( 1 ) hero . moveUp ( 1 ) hero . moveRi…" at bounding box center [755, 297] width 317 height 330
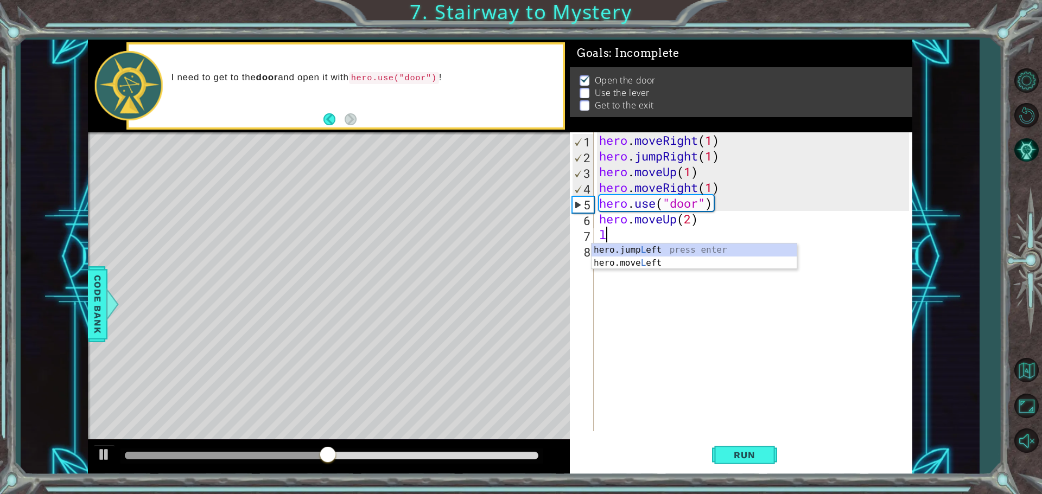
type textarea "le"
click at [585, 252] on div "hero.jump Le ft press enter hero.move Le ft press enter" at bounding box center [693, 270] width 205 height 52
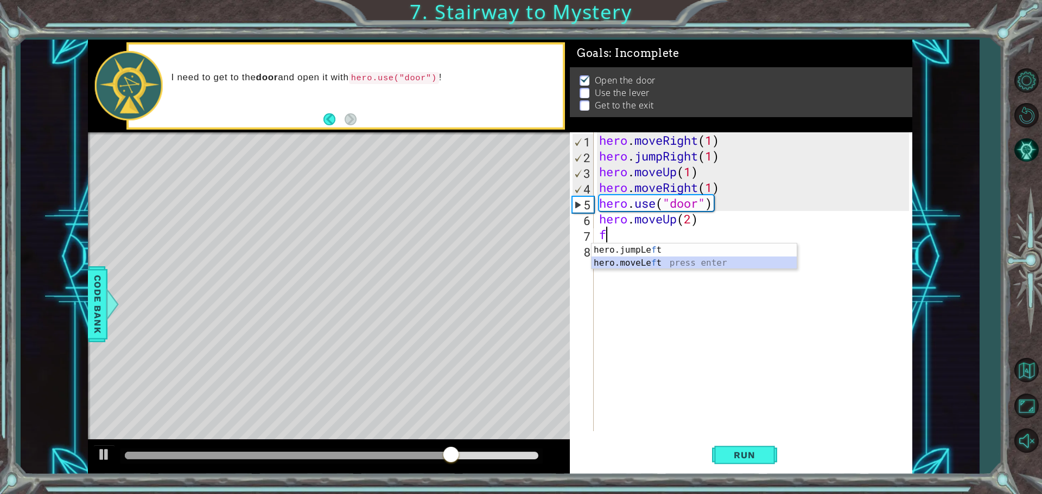
click at [585, 259] on div "hero.jumpLe f t press enter hero.moveLe f t press enter" at bounding box center [693, 270] width 205 height 52
type textarea "hero.moveLeft(1)"
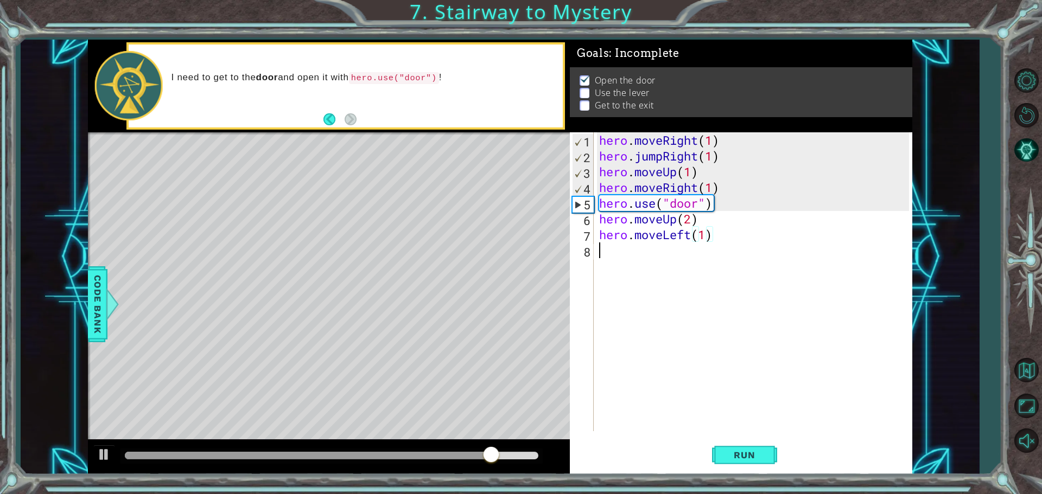
click at [585, 247] on div "hero . moveRight ( 1 ) hero . jumpRight ( 1 ) hero . moveUp ( 1 ) hero . moveRi…" at bounding box center [755, 297] width 317 height 330
click at [585, 265] on div "hero. us e press enter" at bounding box center [693, 278] width 205 height 39
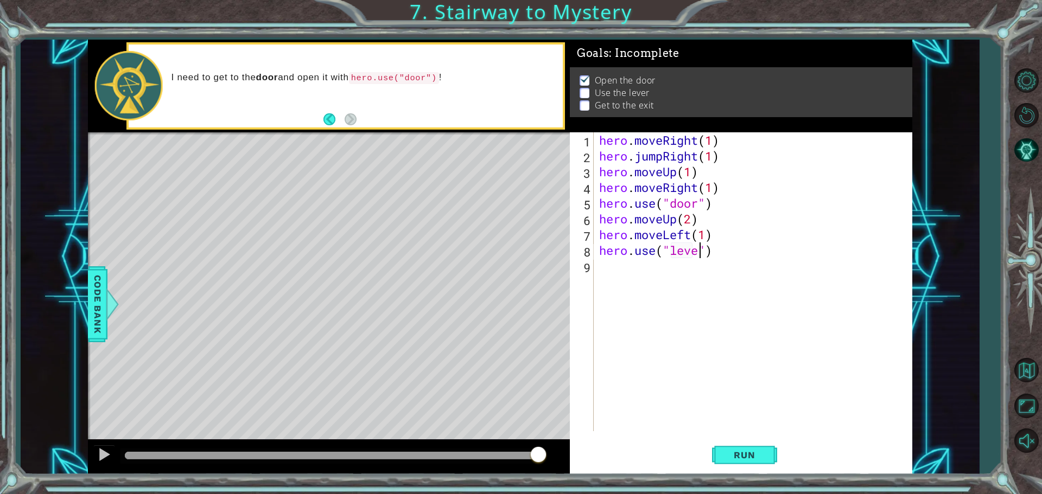
type textarea "hero.use("lever")"
click at [585, 465] on button "Run" at bounding box center [744, 455] width 65 height 34
